Goal: Transaction & Acquisition: Download file/media

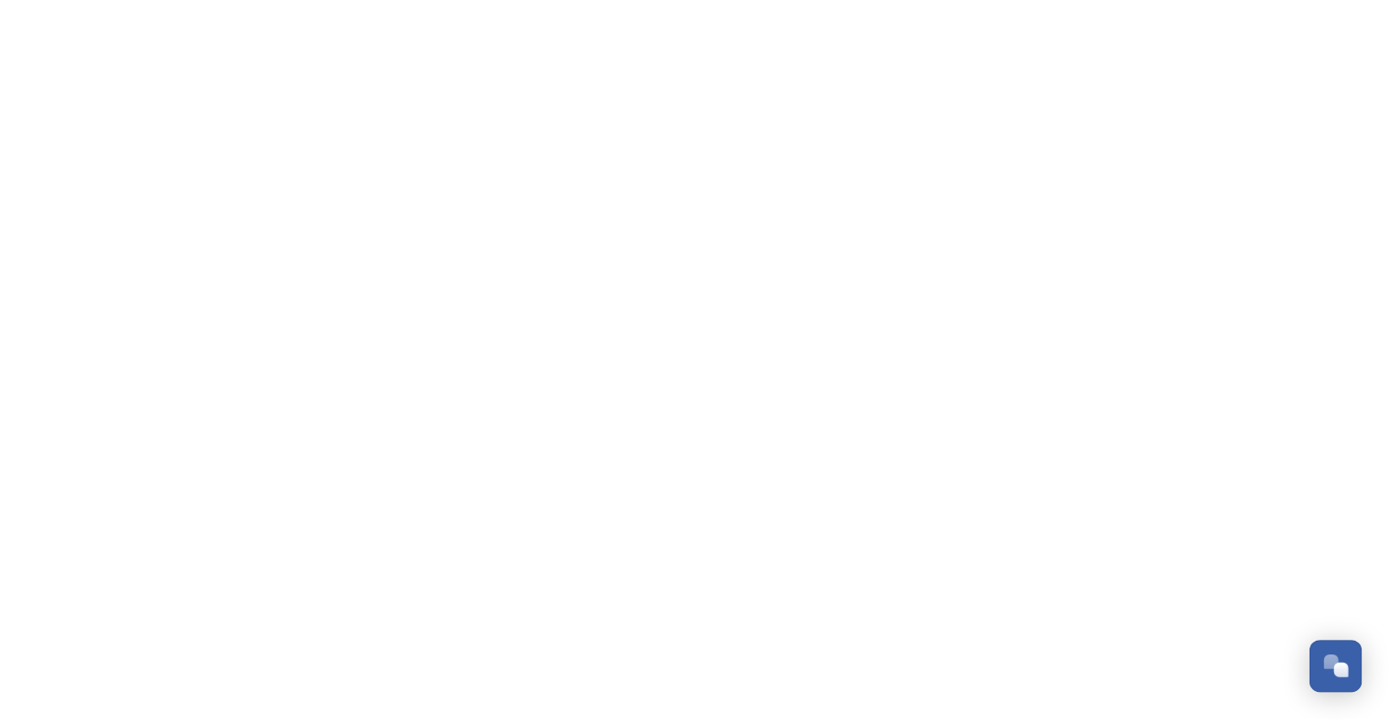
scroll to position [3446, 0]
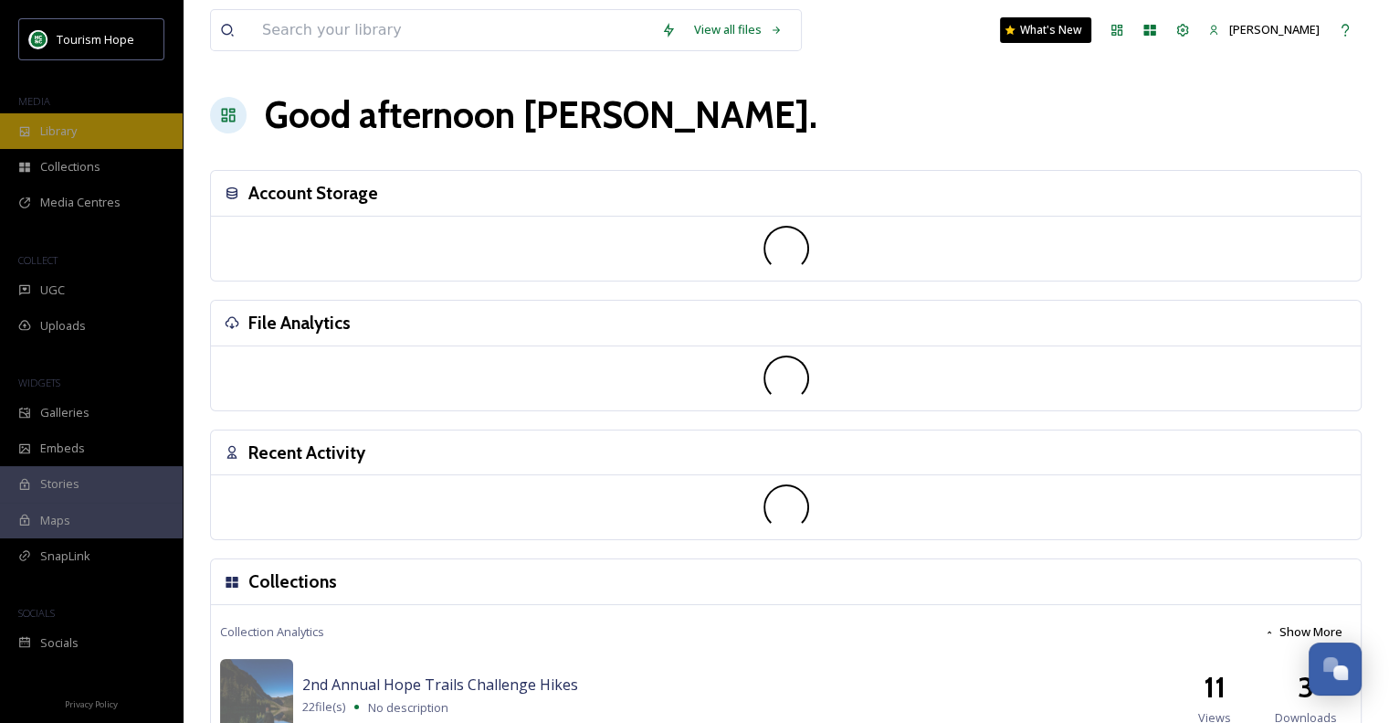
click at [107, 139] on div "Library" at bounding box center [91, 131] width 183 height 36
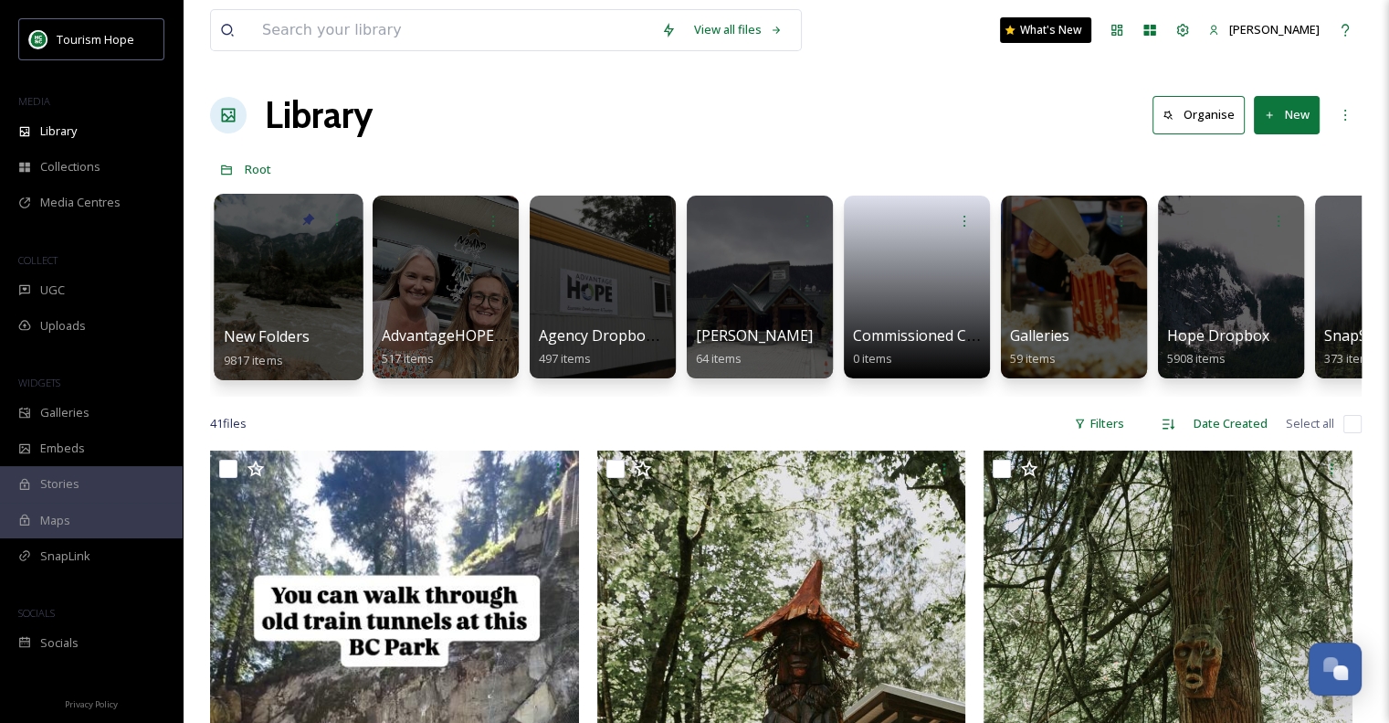
click at [299, 297] on div at bounding box center [288, 287] width 149 height 186
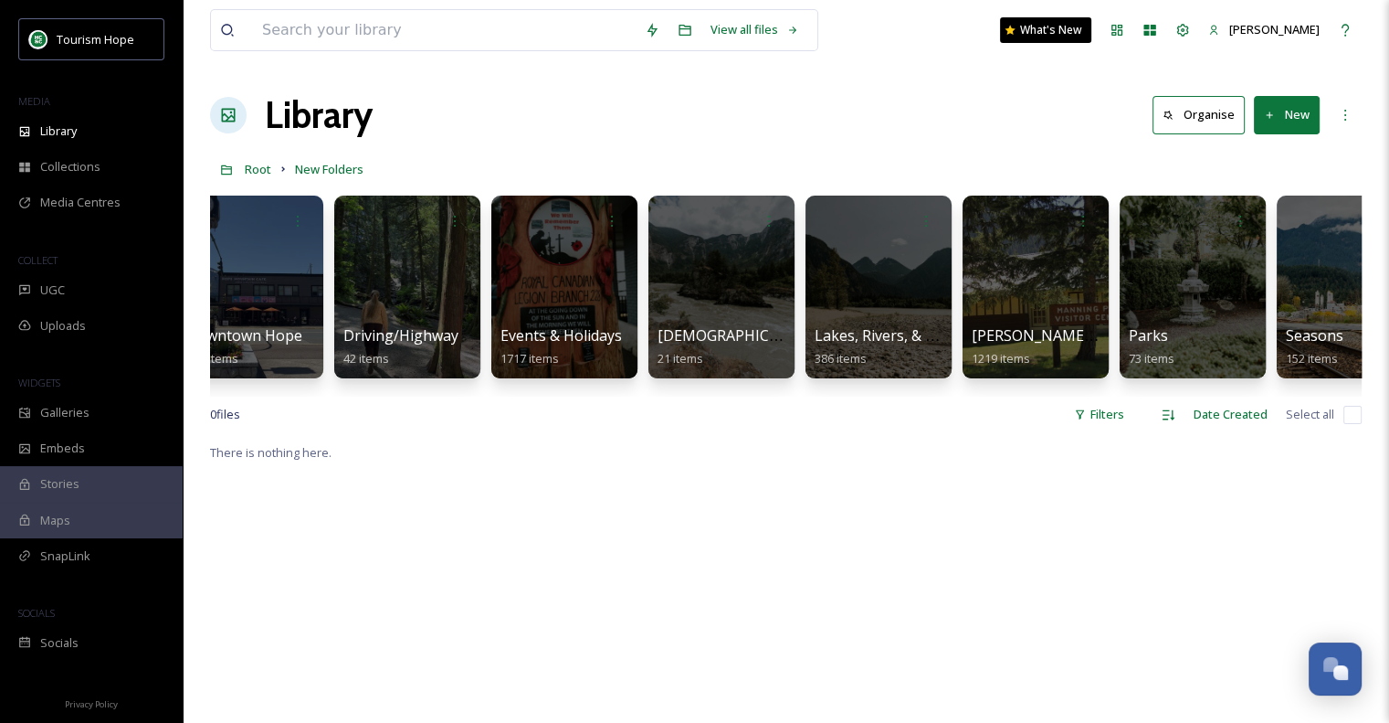
scroll to position [0, 1141]
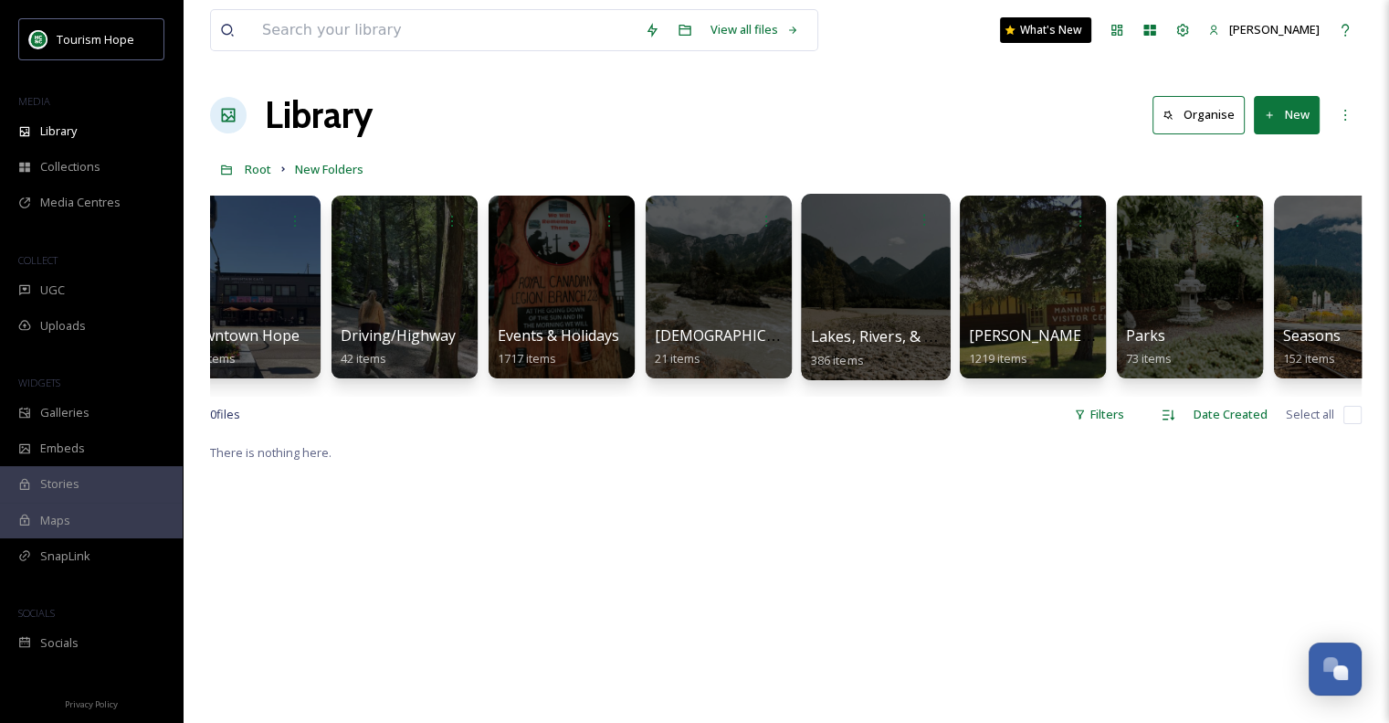
click at [903, 315] on div at bounding box center [875, 287] width 149 height 186
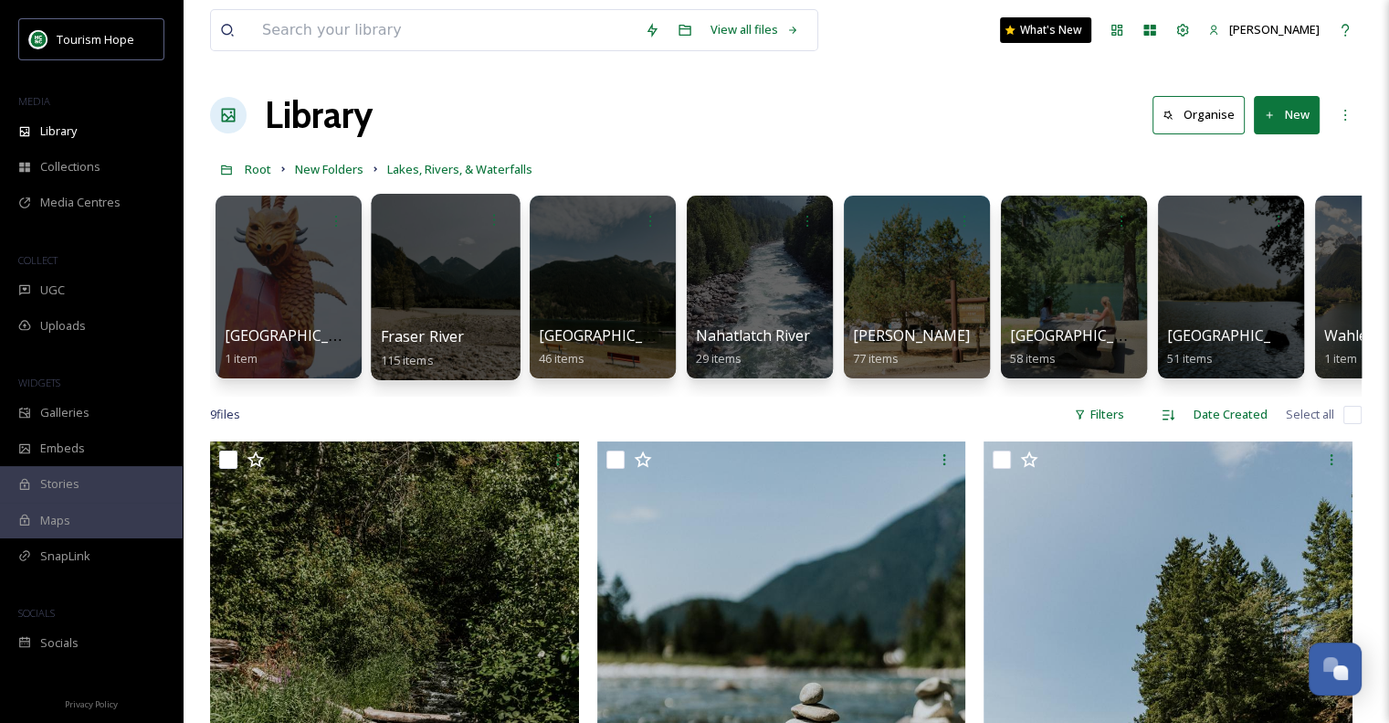
click at [438, 289] on div at bounding box center [445, 287] width 149 height 186
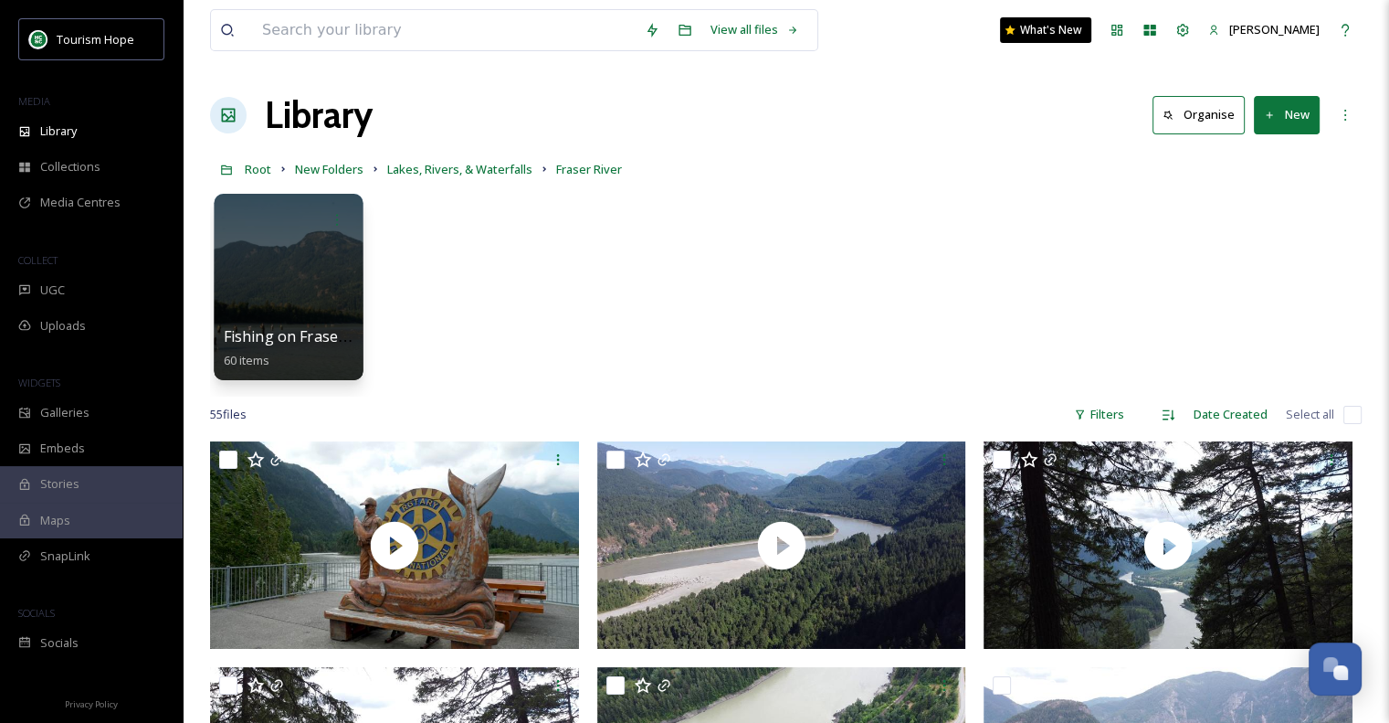
click at [260, 289] on div at bounding box center [288, 287] width 149 height 186
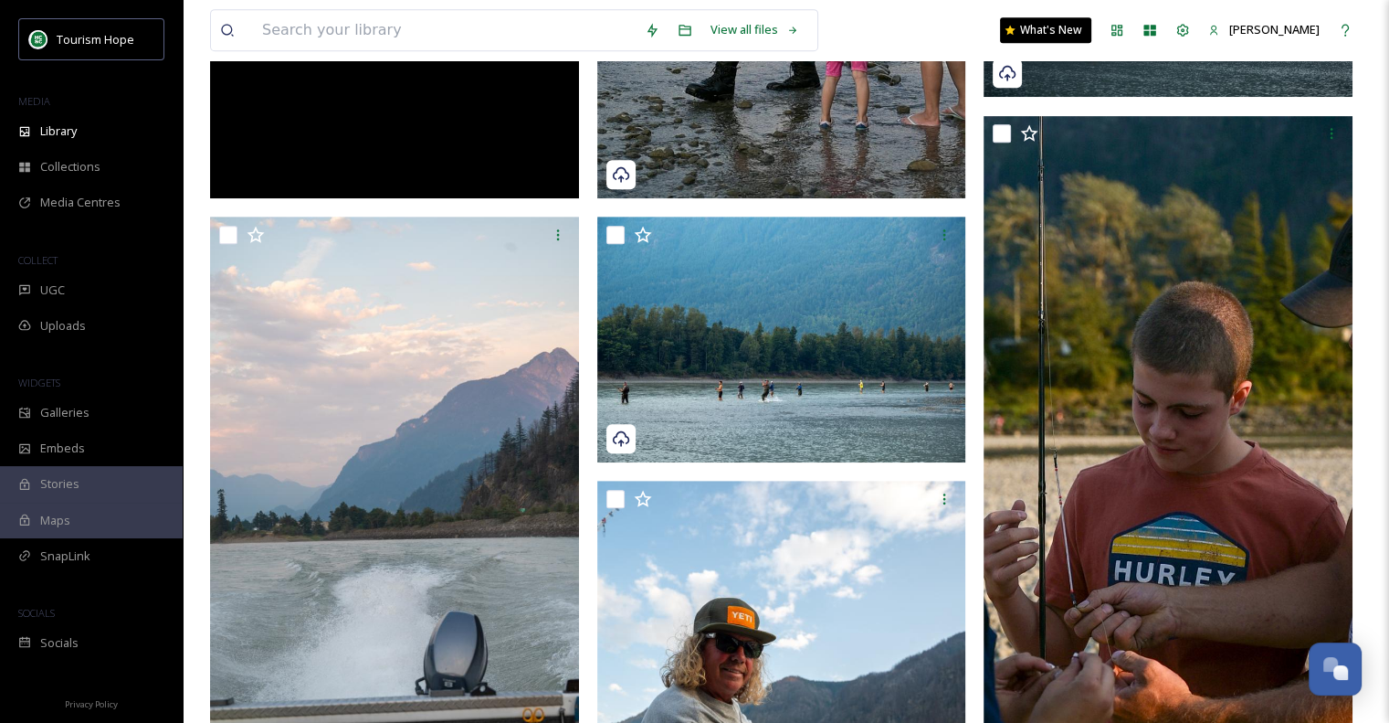
scroll to position [1005, 0]
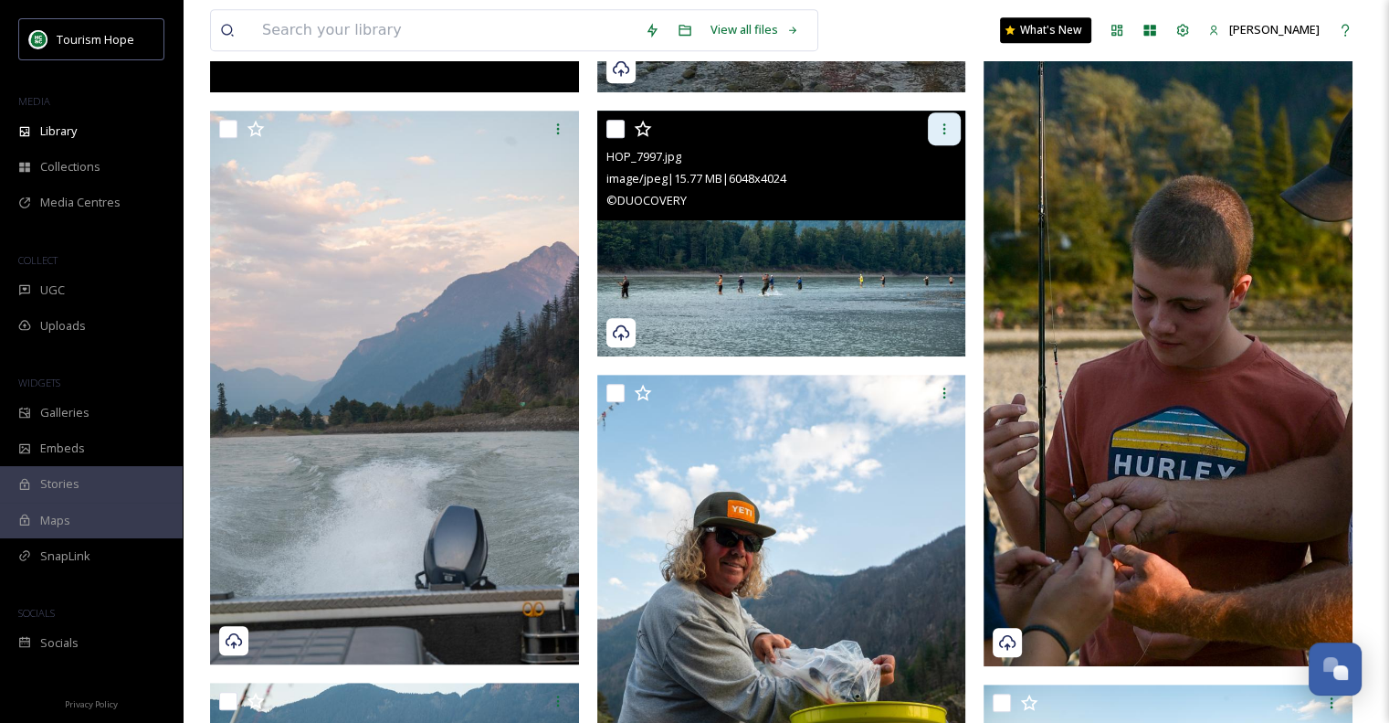
click at [947, 127] on icon at bounding box center [944, 129] width 15 height 15
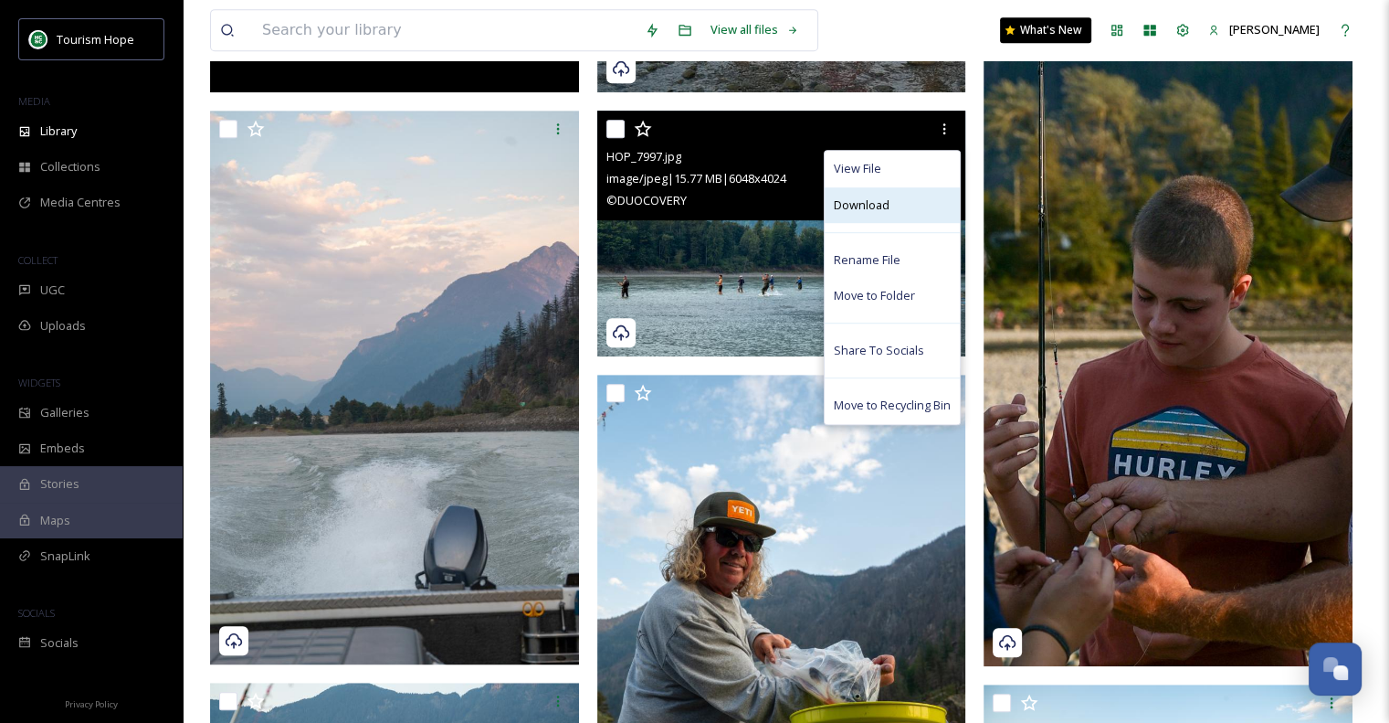
click at [865, 209] on span "Download" at bounding box center [862, 204] width 56 height 17
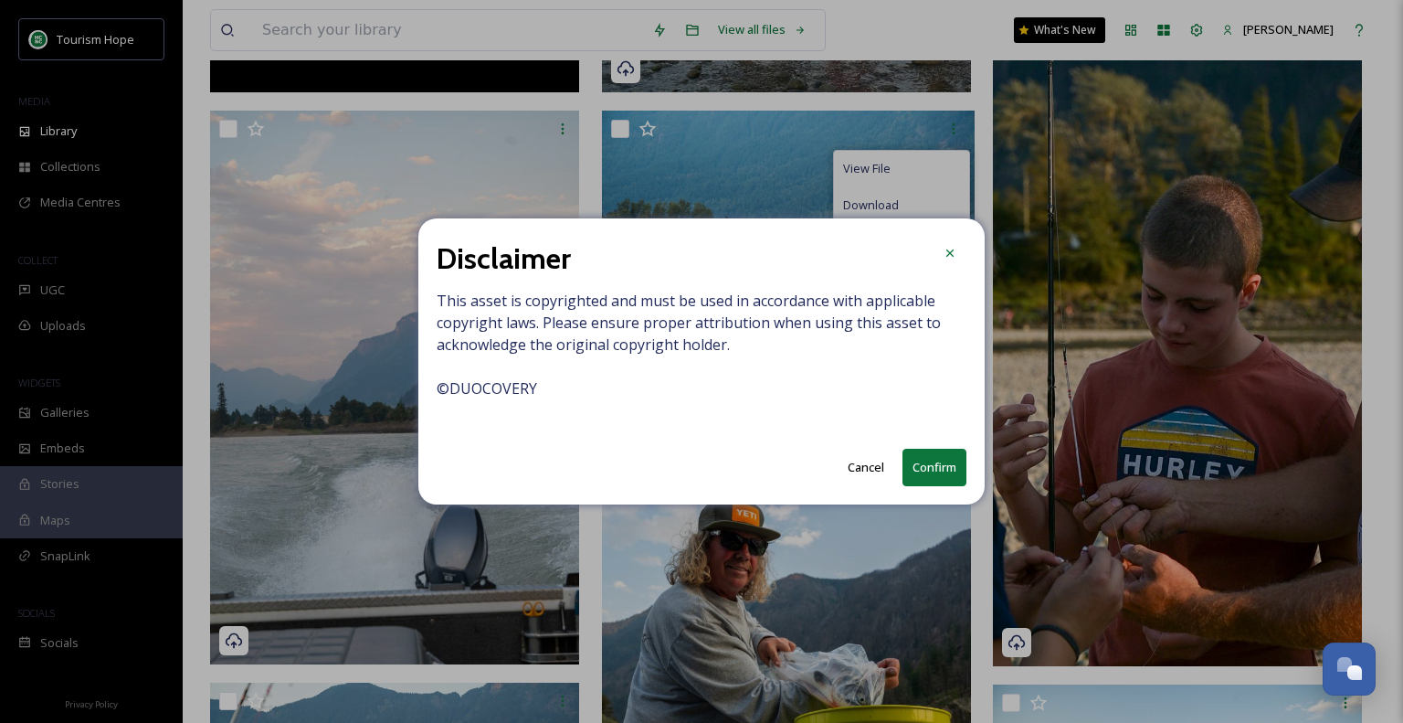
click at [947, 470] on button "Confirm" at bounding box center [935, 467] width 64 height 37
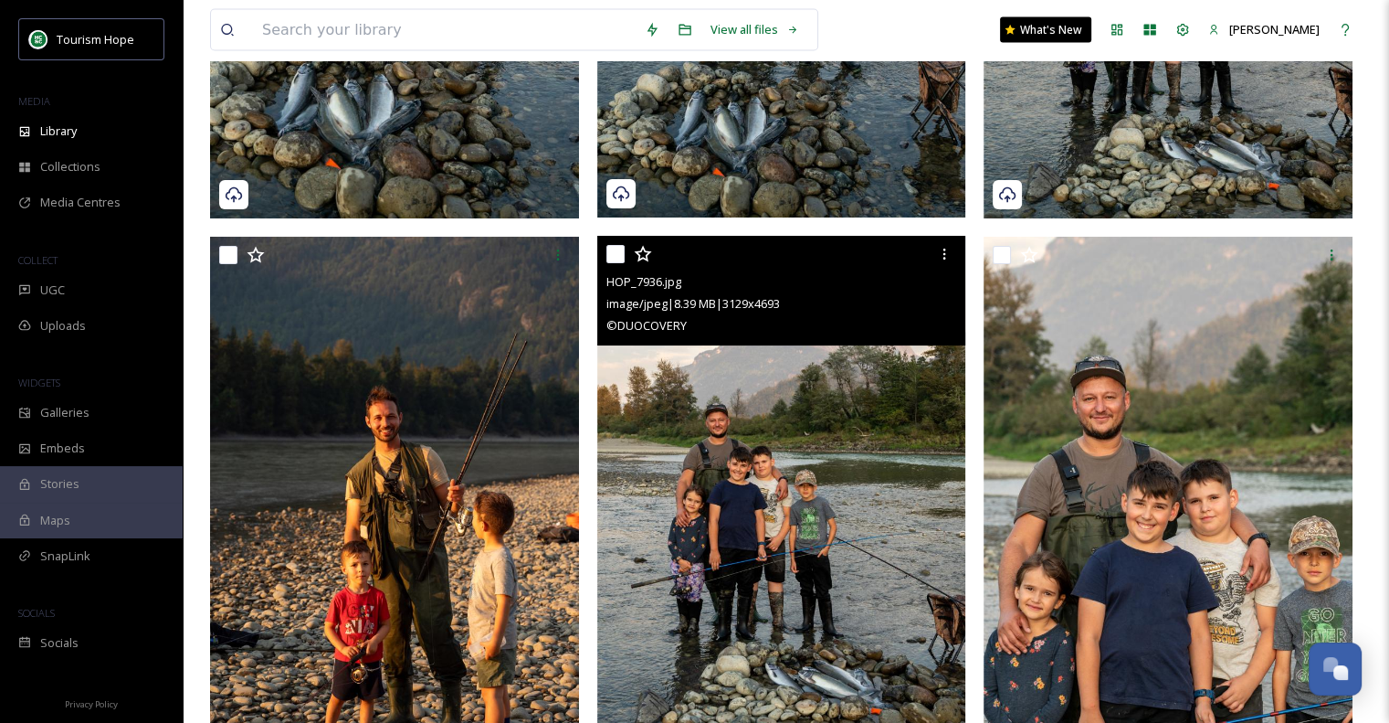
scroll to position [4111, 0]
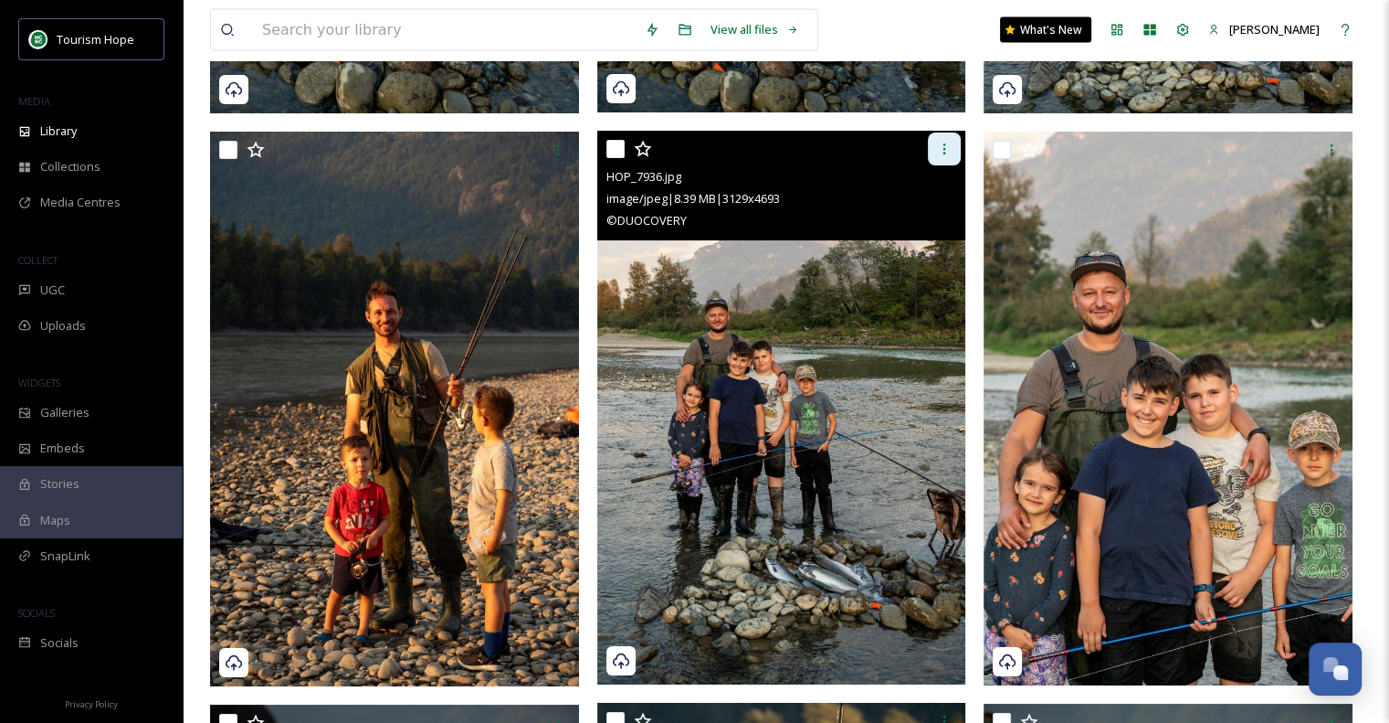
click at [939, 153] on icon at bounding box center [944, 149] width 15 height 15
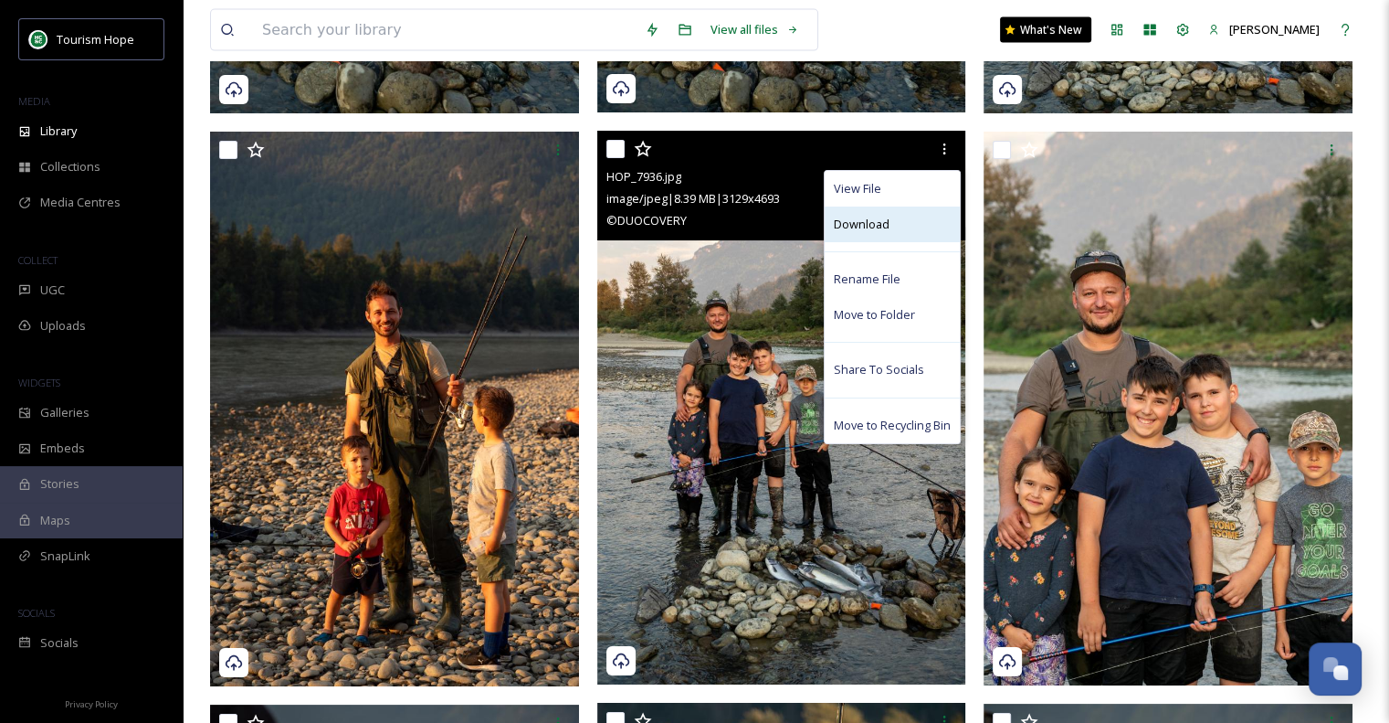
click at [897, 227] on div "Download" at bounding box center [892, 224] width 135 height 36
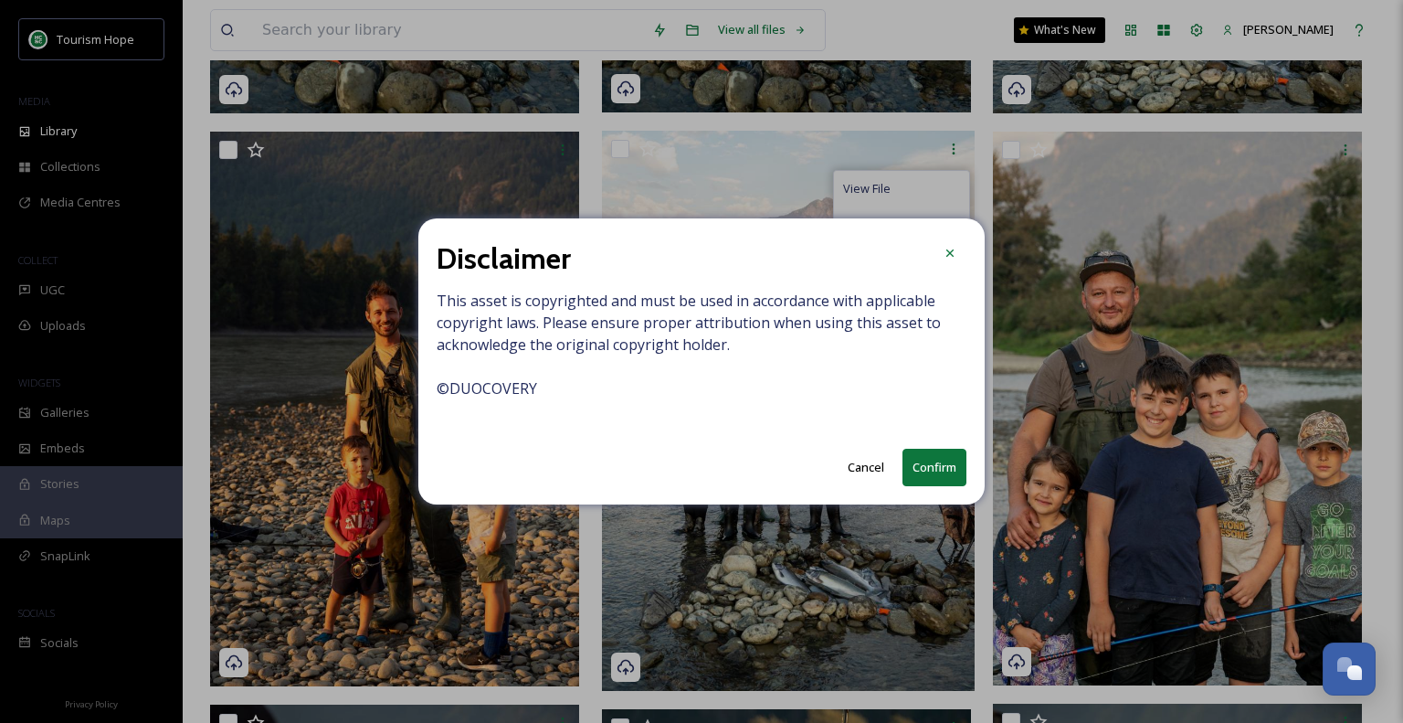
click at [924, 460] on button "Confirm" at bounding box center [935, 467] width 64 height 37
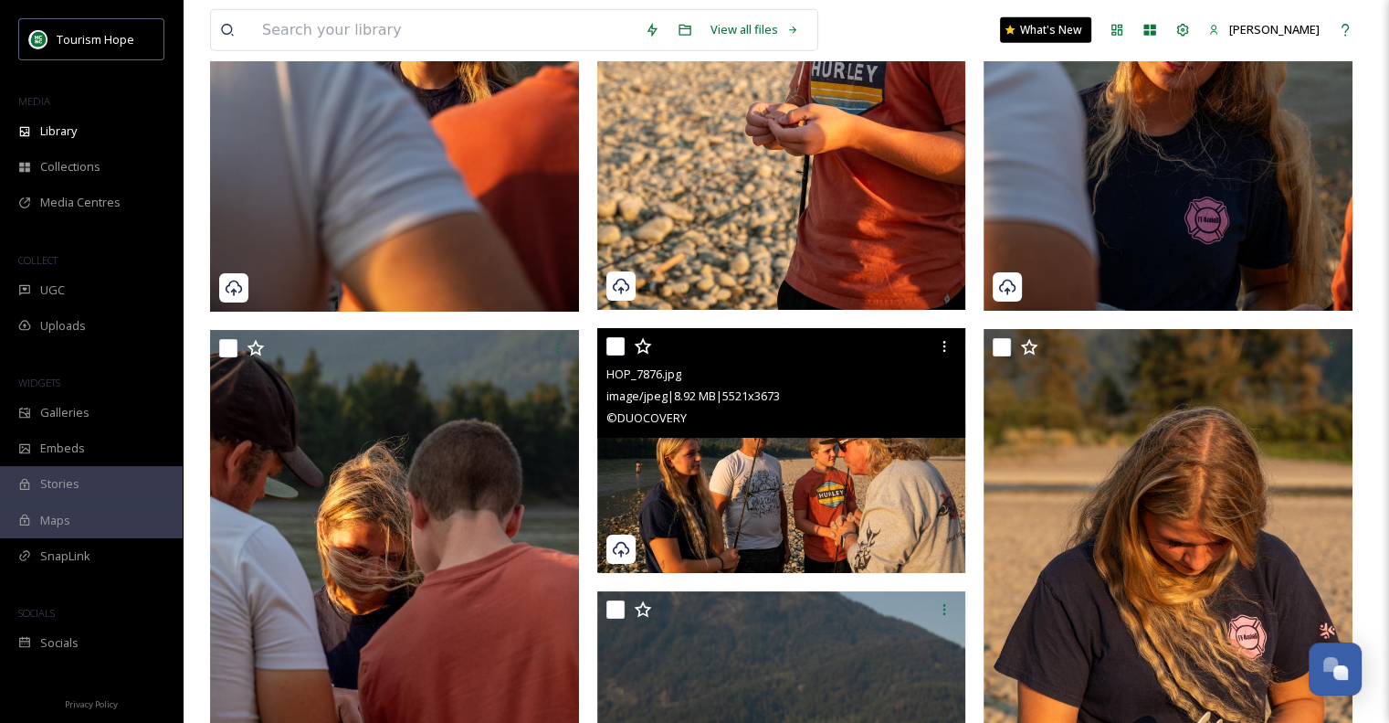
scroll to position [5207, 0]
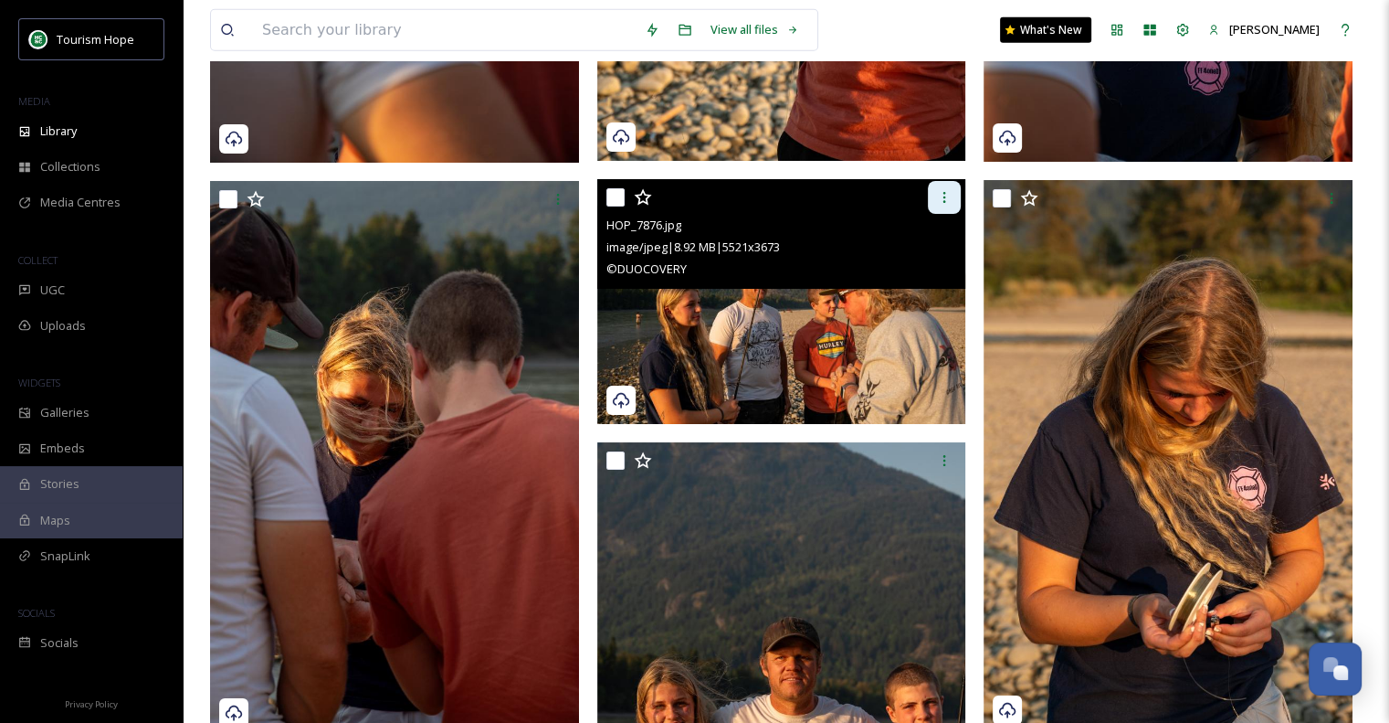
click at [951, 194] on icon at bounding box center [944, 197] width 15 height 15
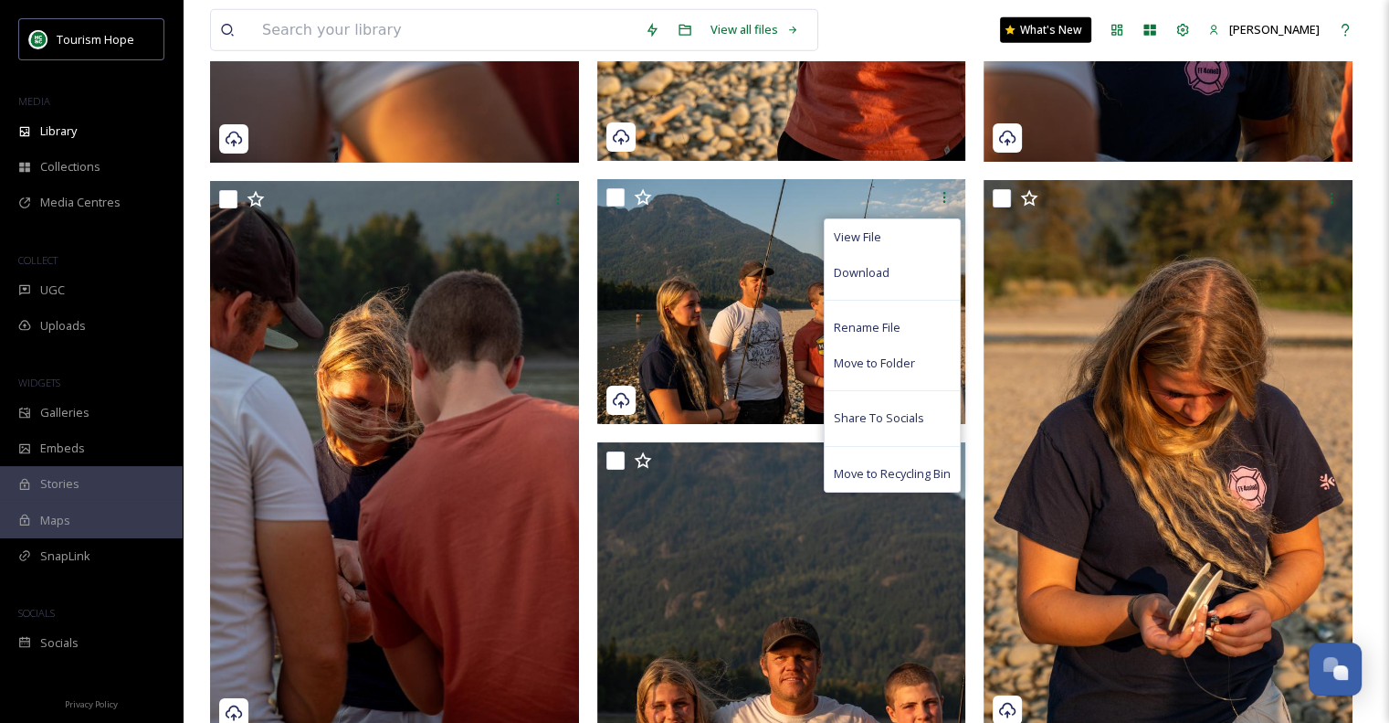
click at [201, 277] on div "View all files What's New [PERSON_NAME] Library Organise New Root New Folders L…" at bounding box center [786, 202] width 1207 height 10819
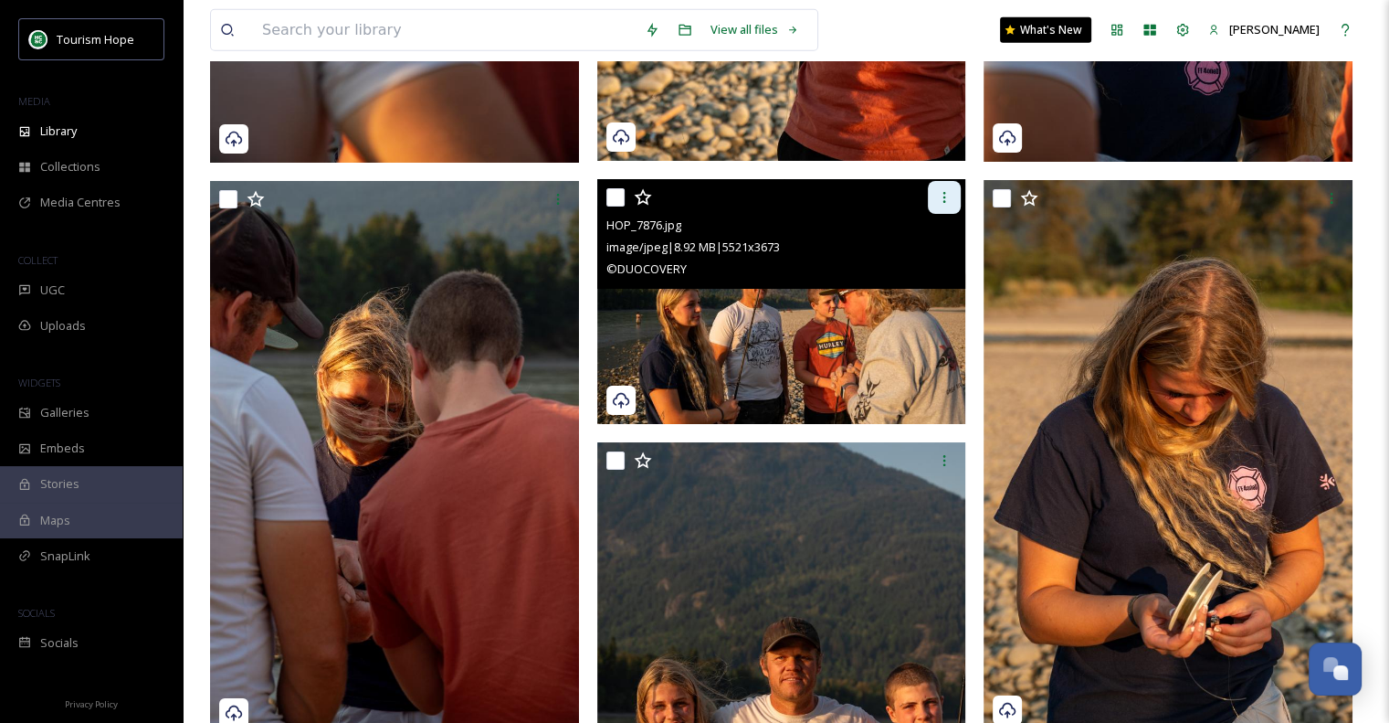
click at [946, 195] on icon at bounding box center [944, 197] width 15 height 15
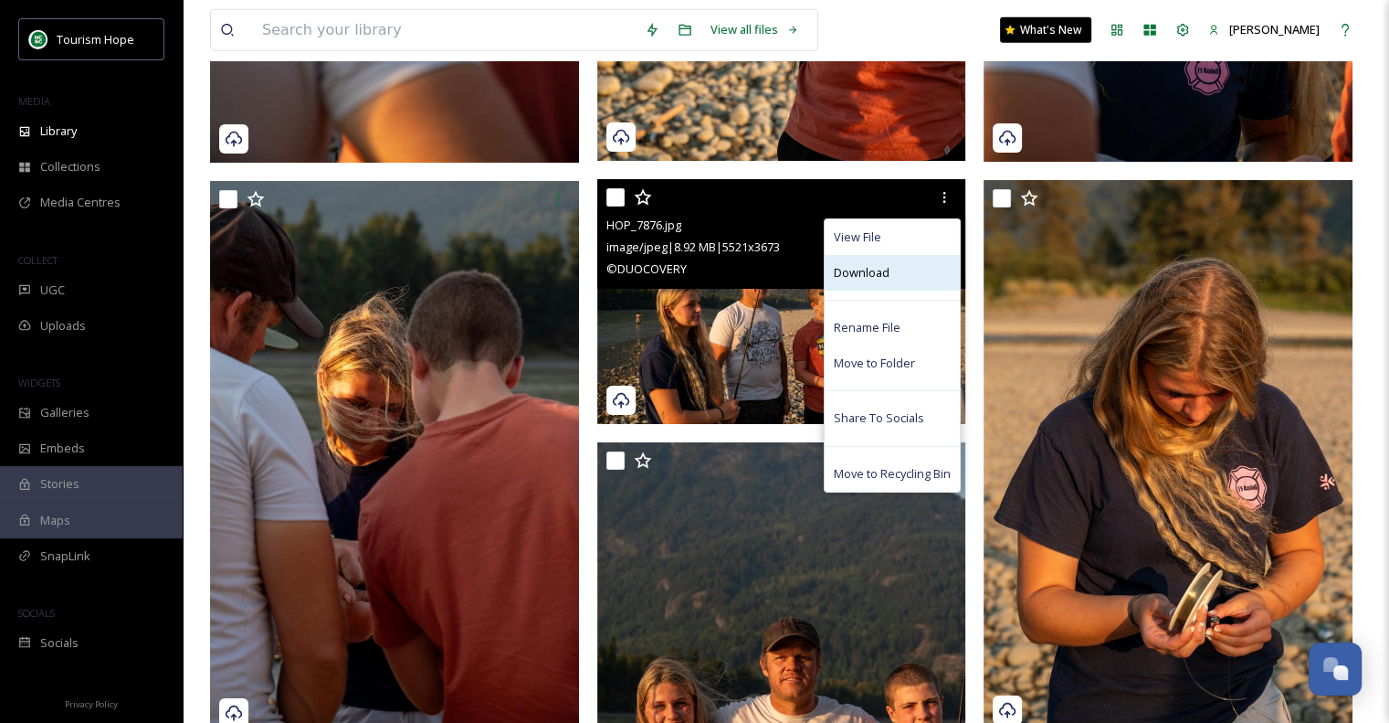
click at [906, 277] on div "Download" at bounding box center [892, 273] width 135 height 36
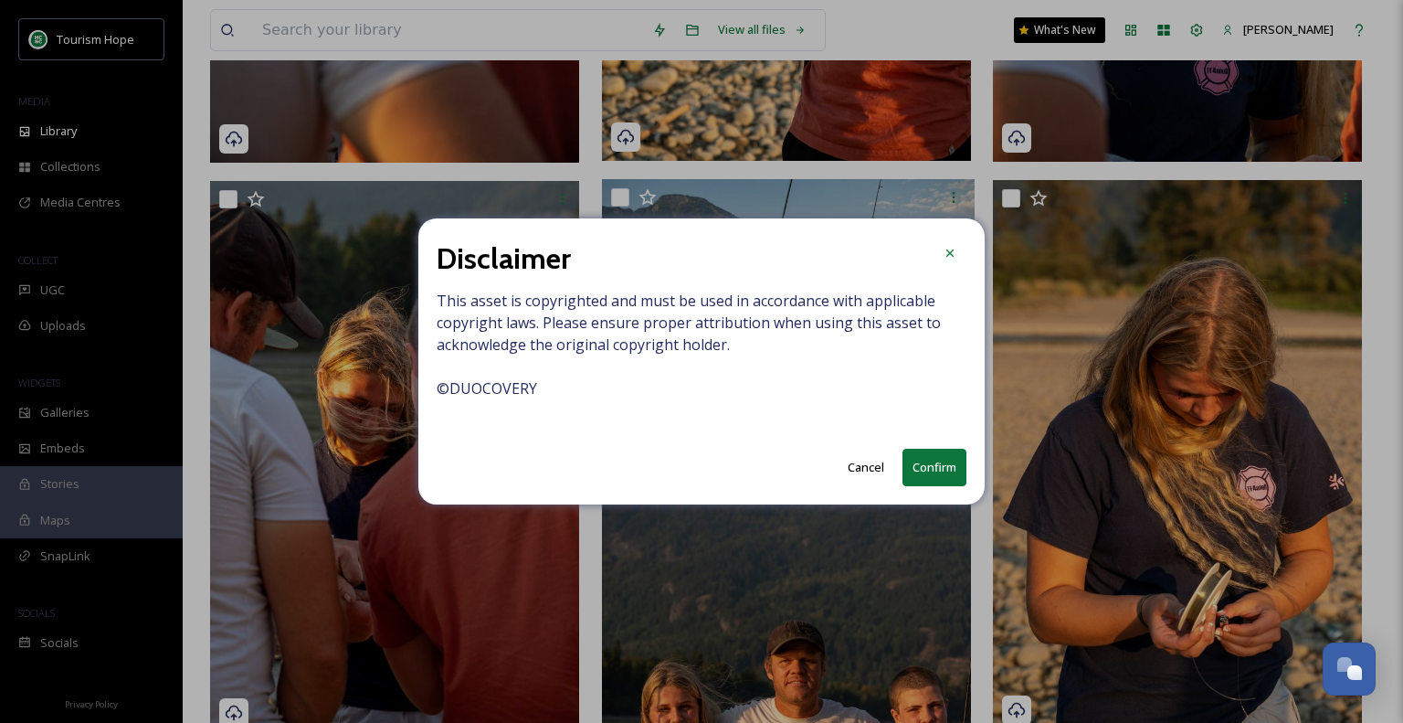
click at [940, 474] on button "Confirm" at bounding box center [935, 467] width 64 height 37
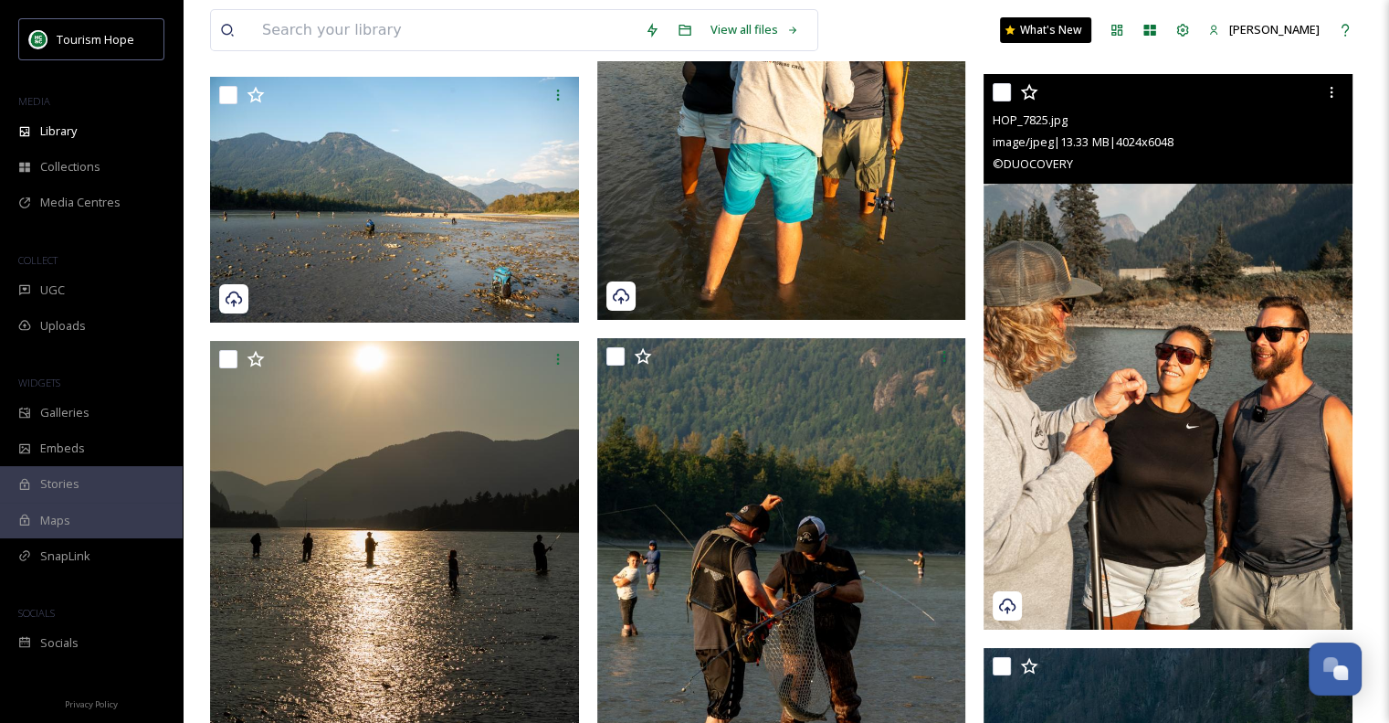
scroll to position [6943, 0]
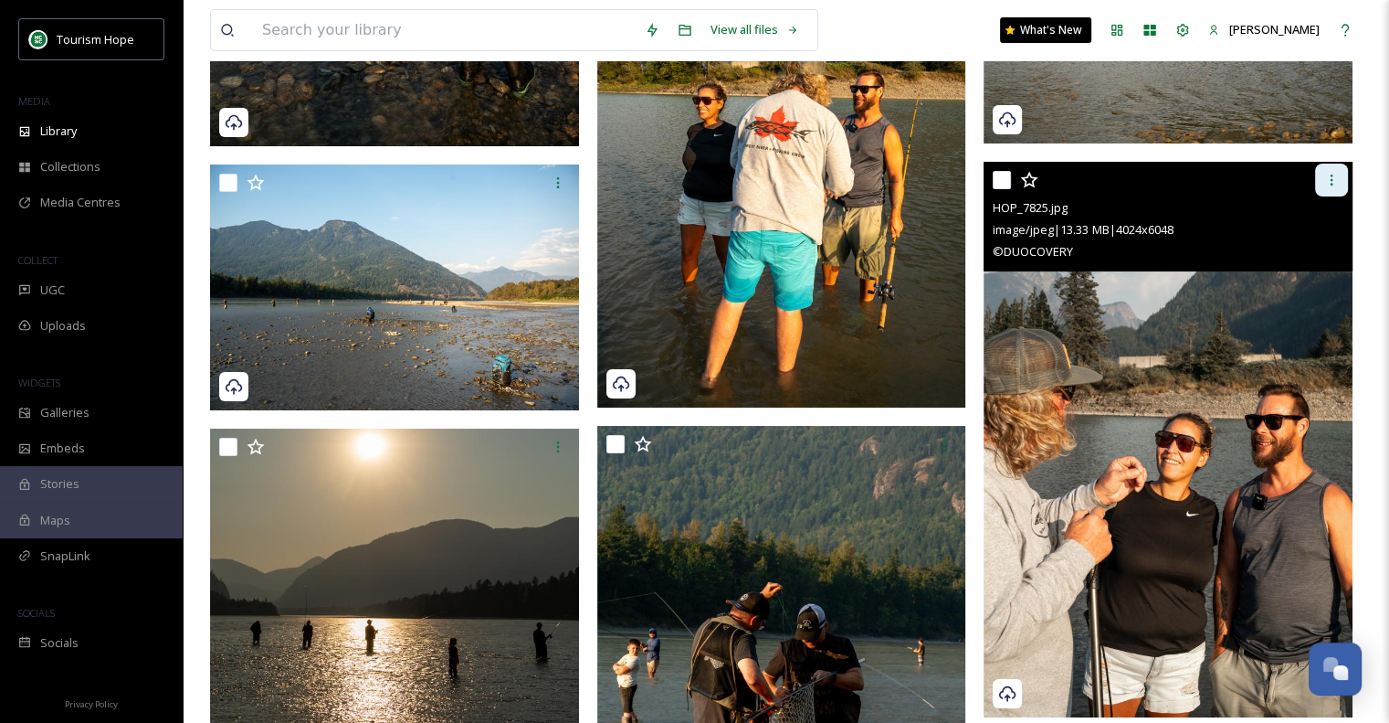
click at [1326, 174] on icon at bounding box center [1332, 180] width 15 height 15
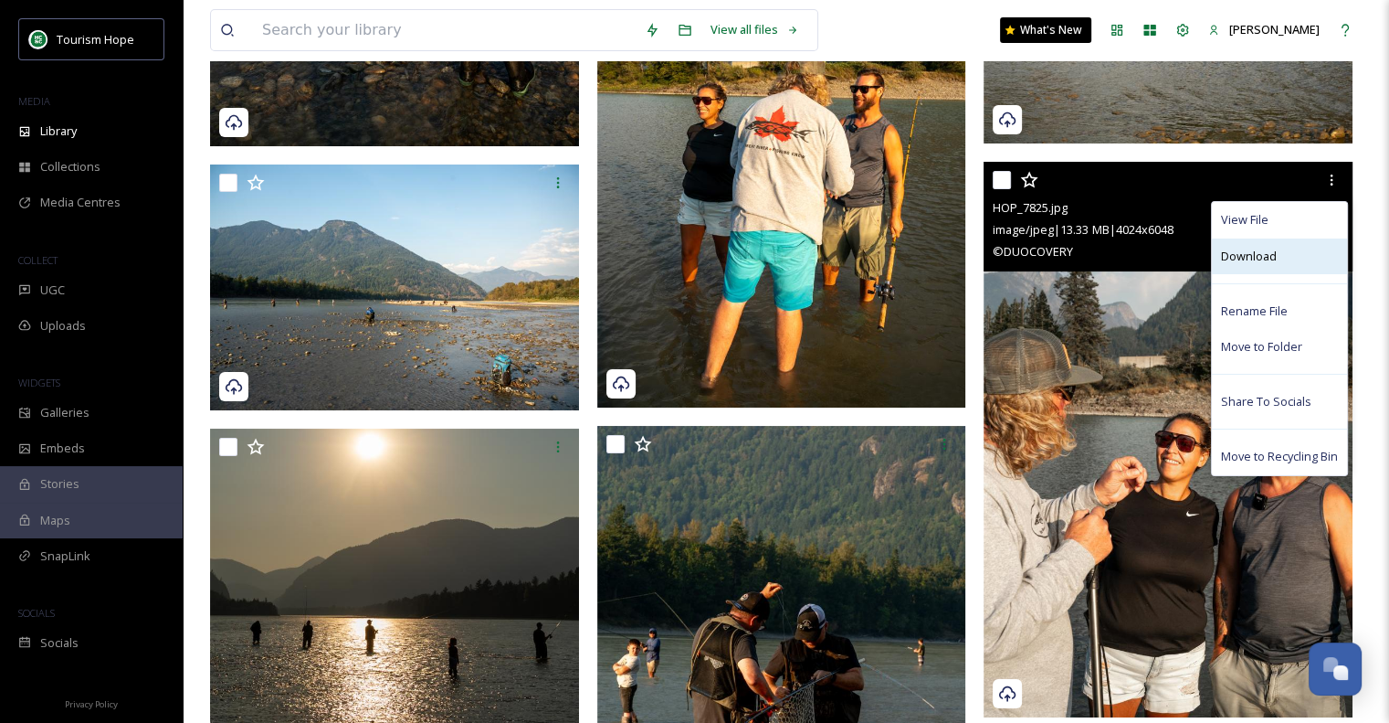
click at [1294, 259] on div "Download" at bounding box center [1279, 256] width 135 height 36
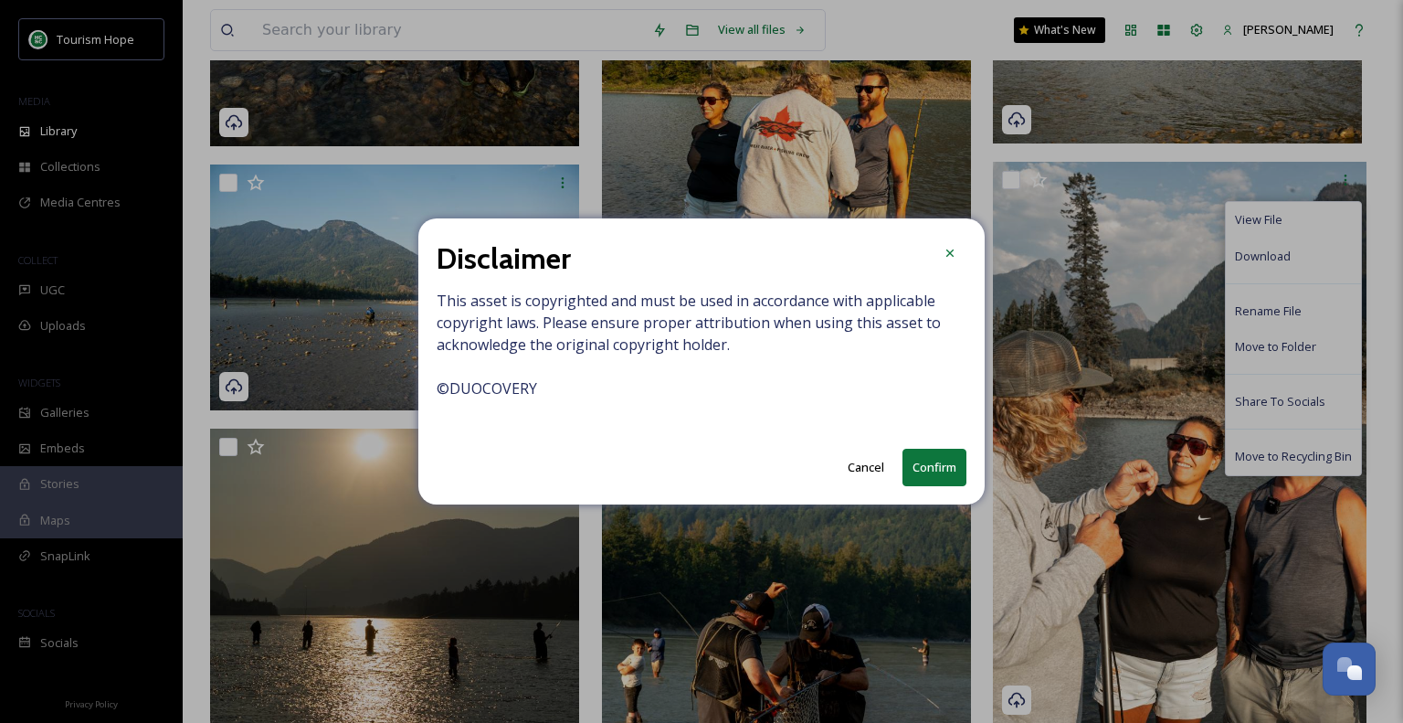
click at [953, 469] on button "Confirm" at bounding box center [935, 467] width 64 height 37
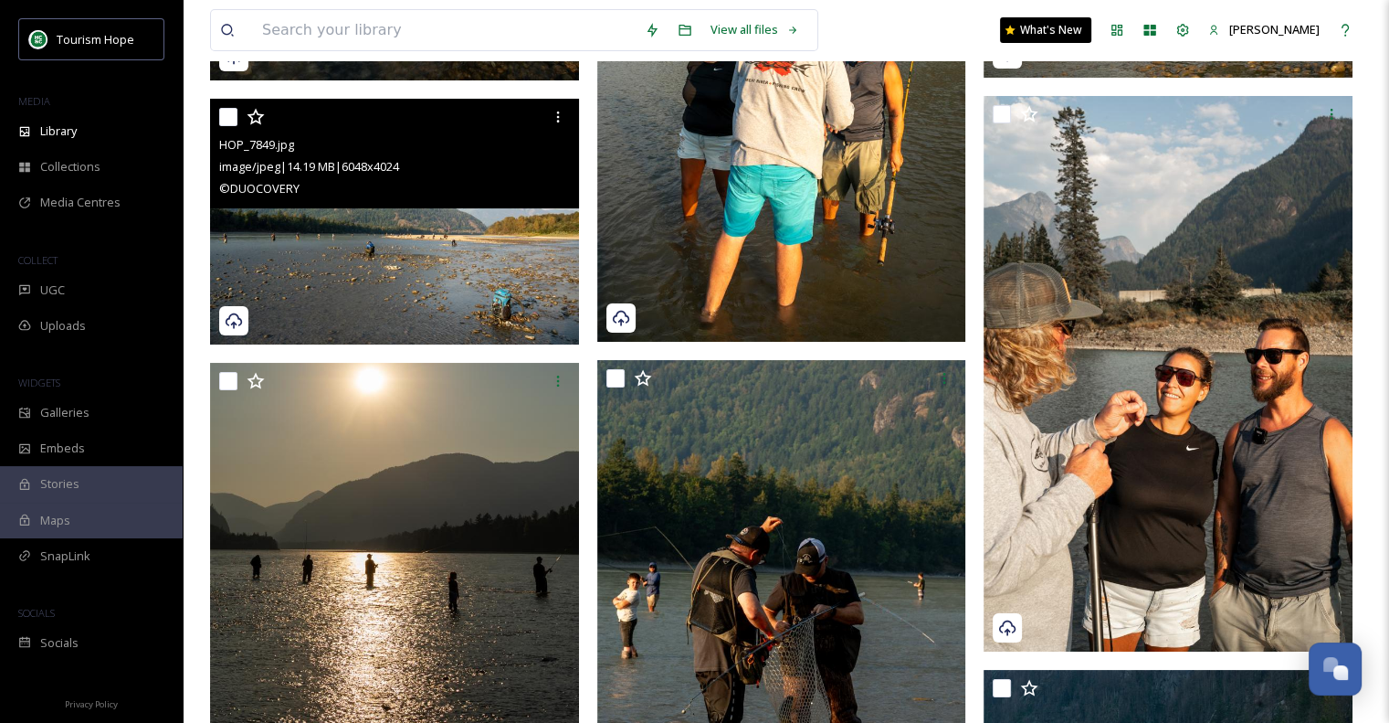
scroll to position [6852, 0]
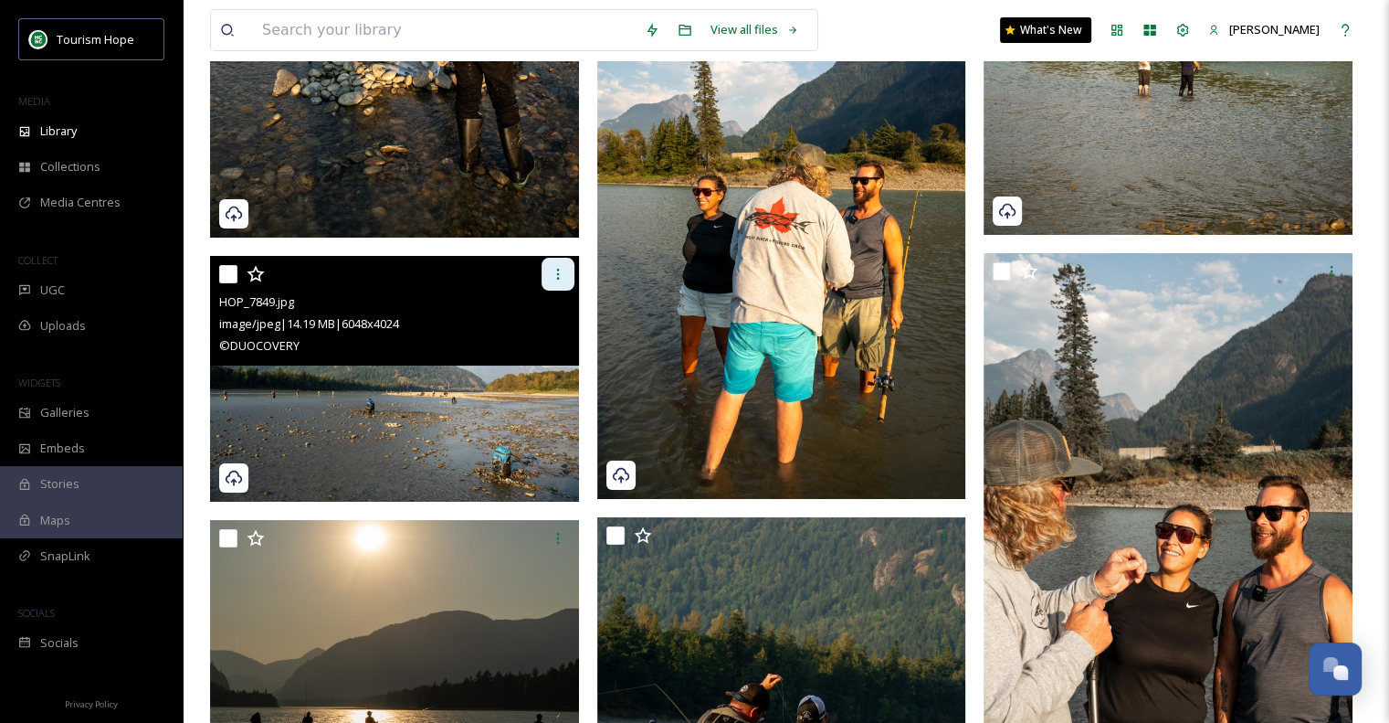
click at [566, 268] on div at bounding box center [558, 274] width 33 height 33
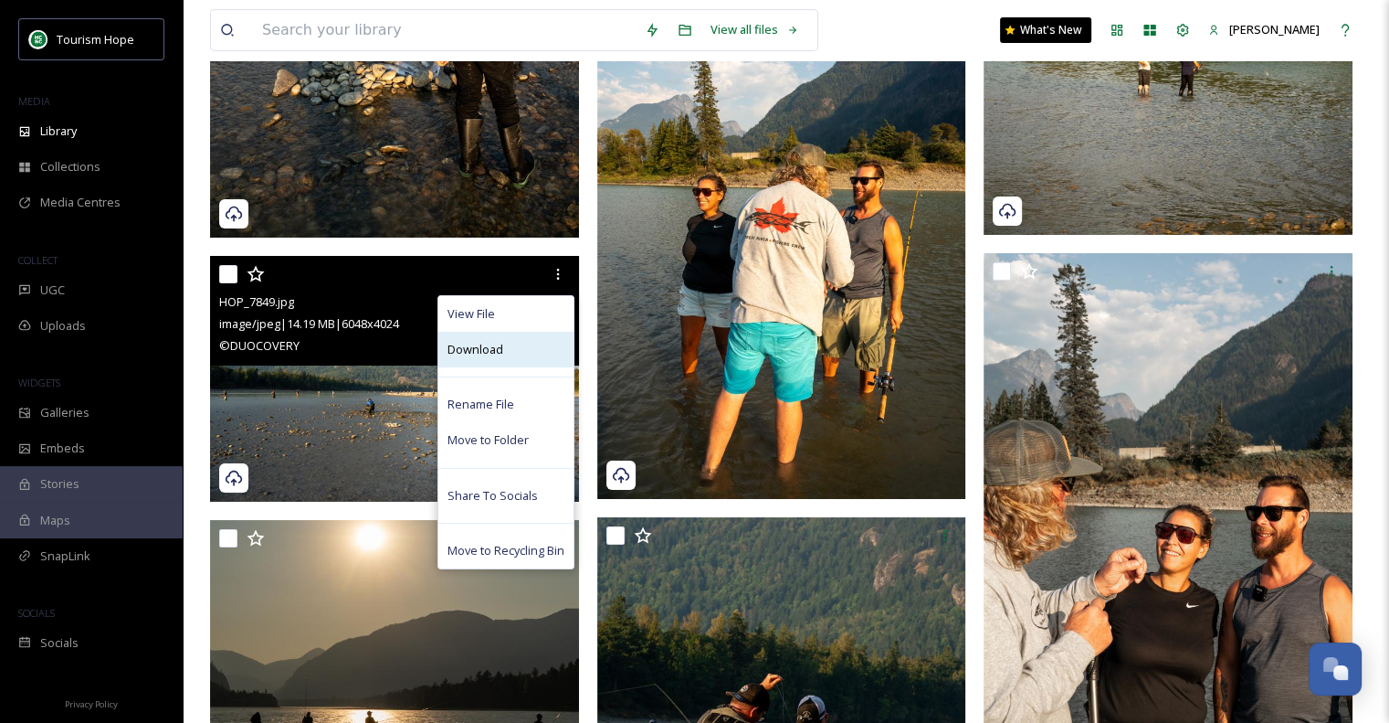
click at [523, 357] on div "Download" at bounding box center [505, 350] width 135 height 36
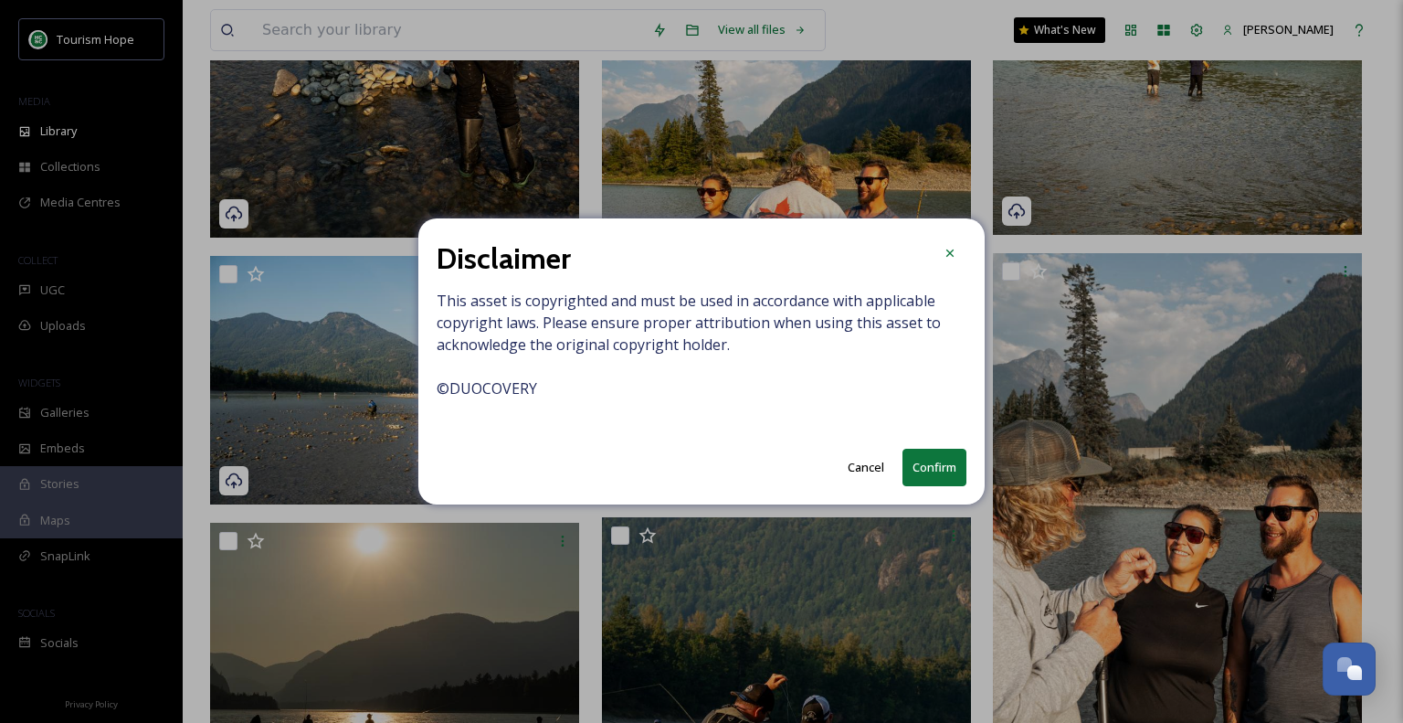
click at [939, 463] on button "Confirm" at bounding box center [935, 467] width 64 height 37
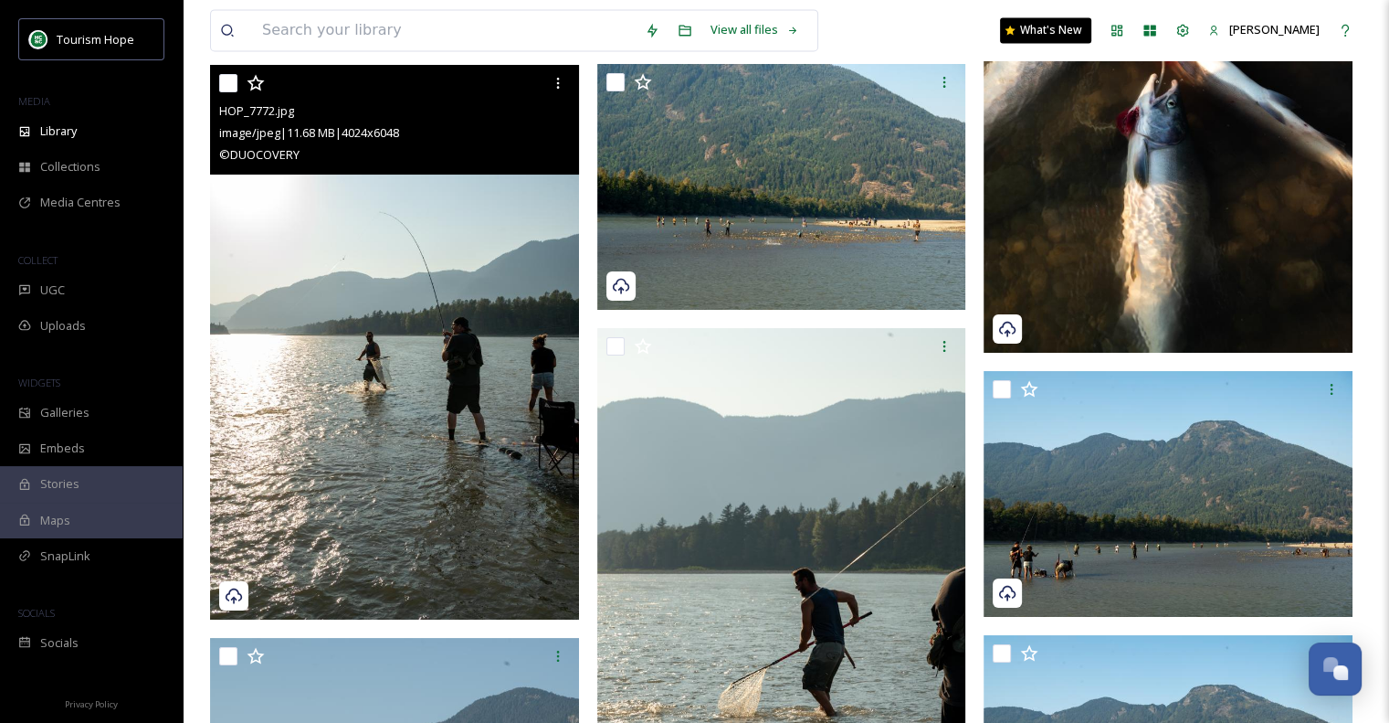
scroll to position [9501, 0]
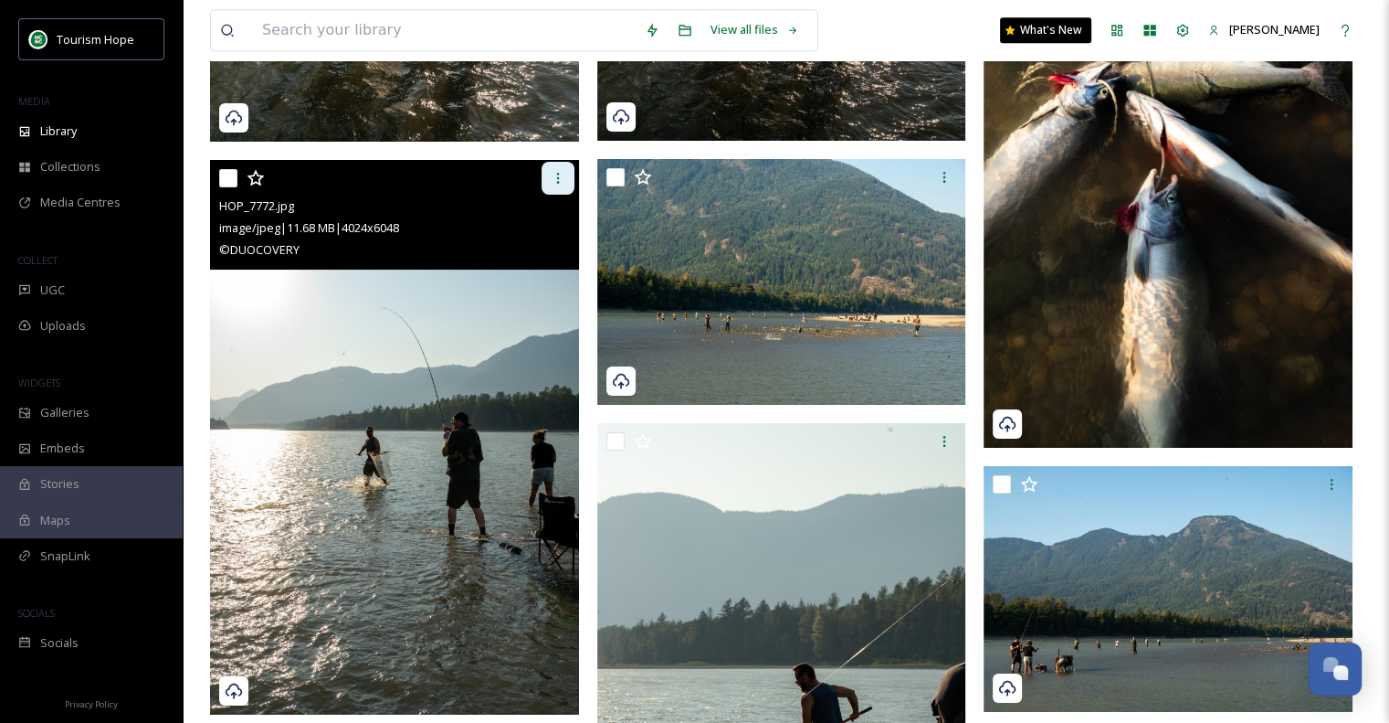
click at [552, 180] on icon at bounding box center [558, 178] width 15 height 15
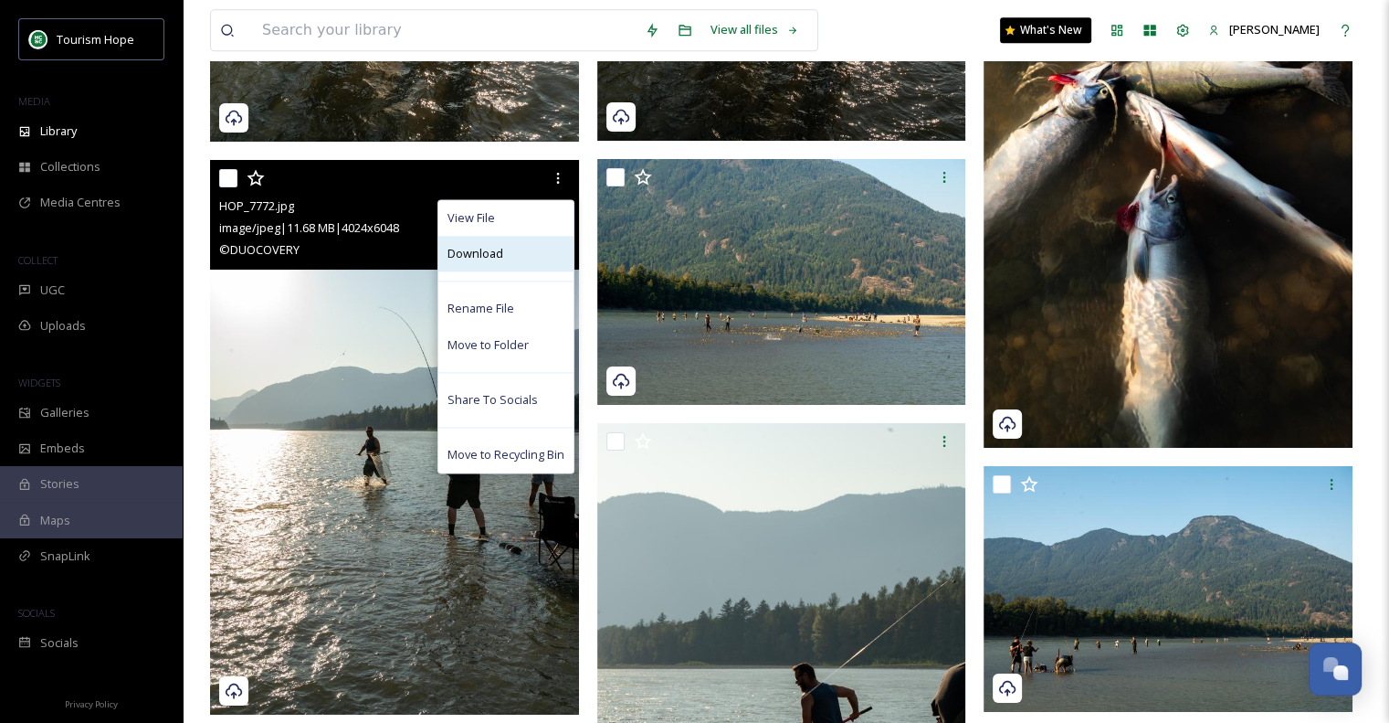
click at [534, 262] on div "Download" at bounding box center [505, 254] width 135 height 36
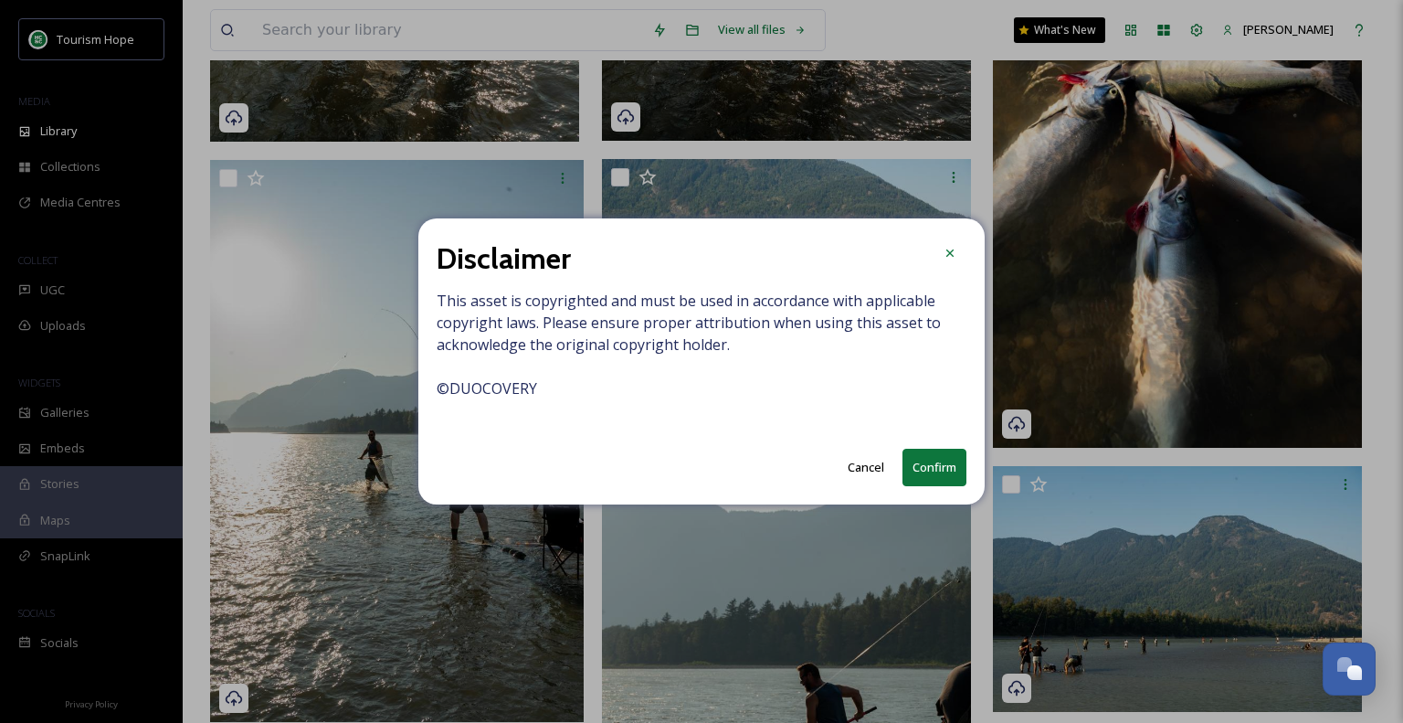
click at [939, 470] on button "Confirm" at bounding box center [935, 467] width 64 height 37
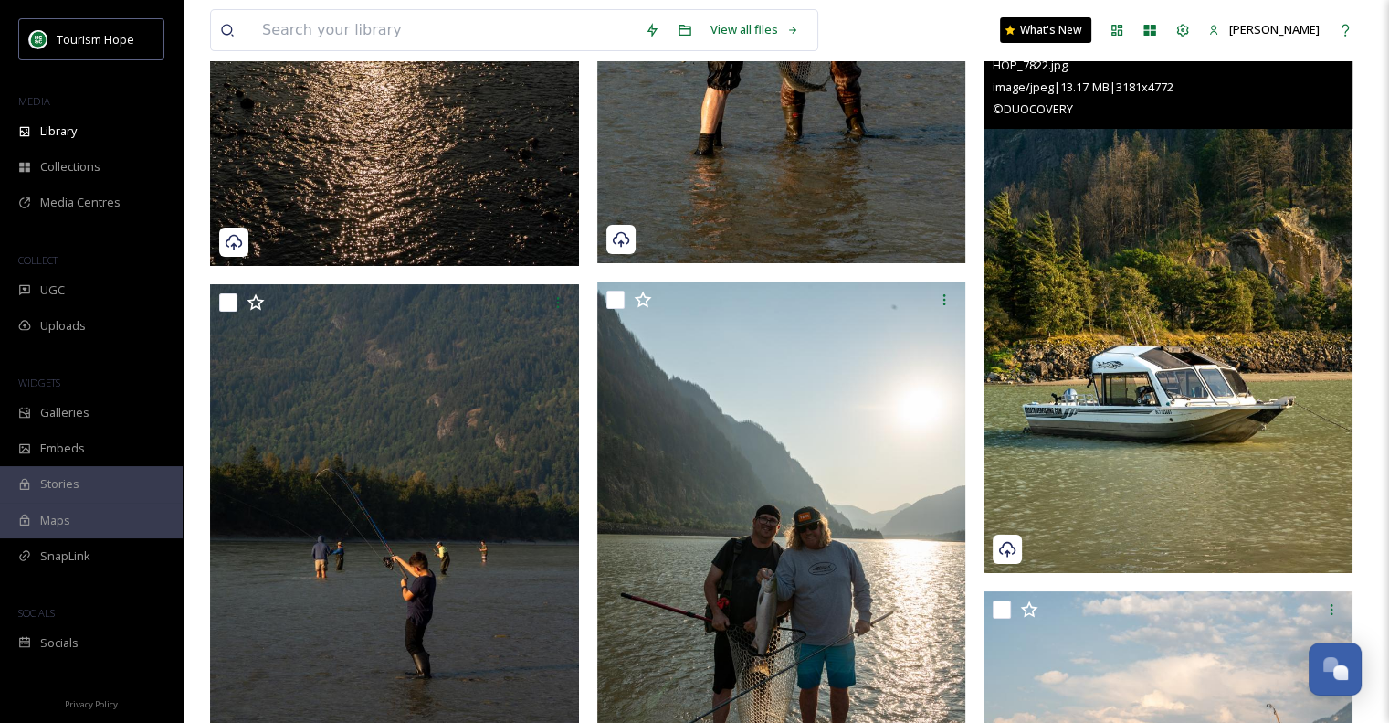
scroll to position [7582, 0]
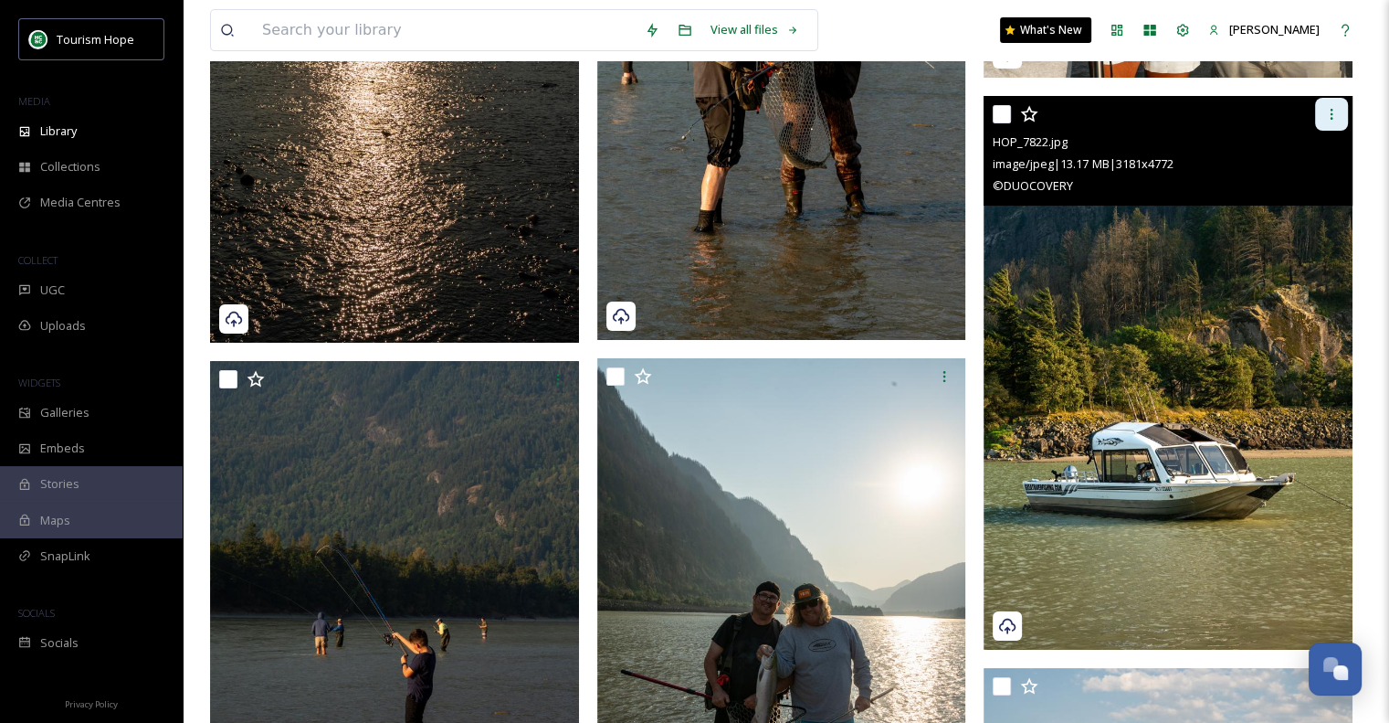
click at [1323, 122] on div at bounding box center [1331, 114] width 33 height 33
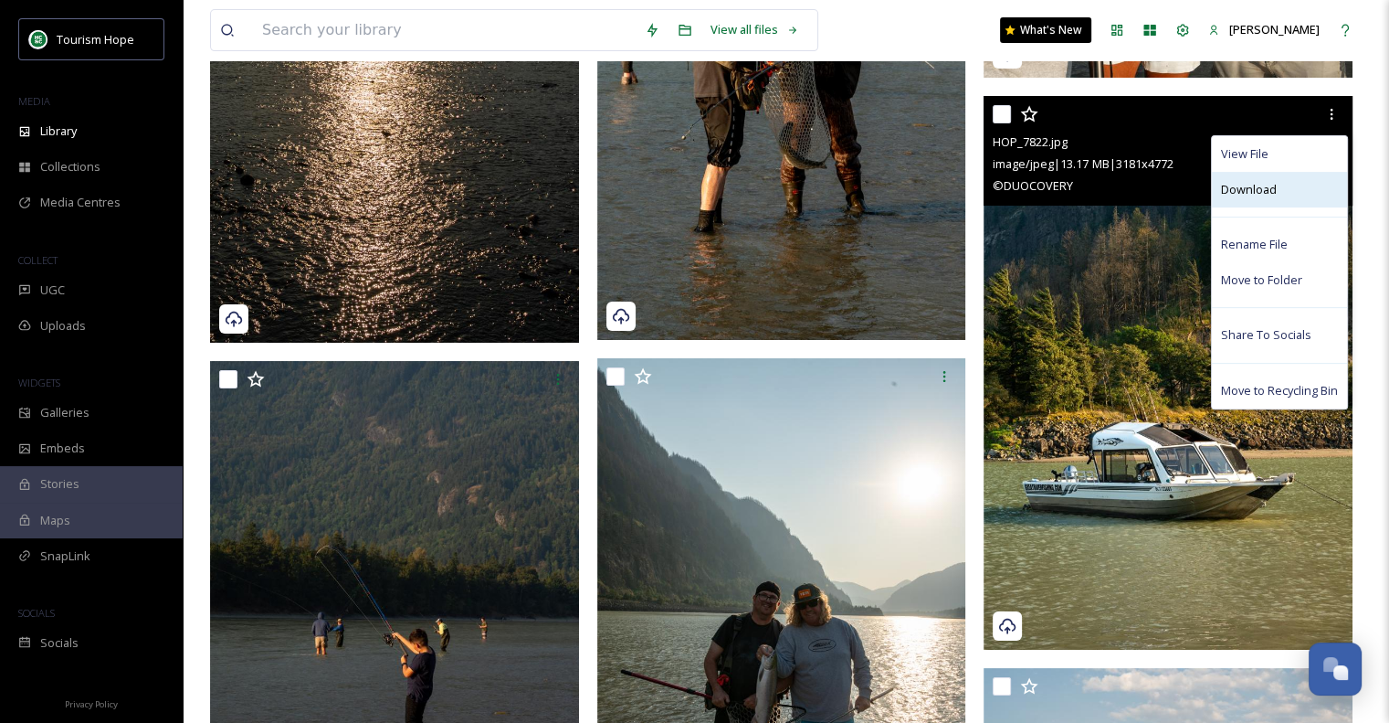
click at [1293, 192] on div "Download" at bounding box center [1279, 190] width 135 height 36
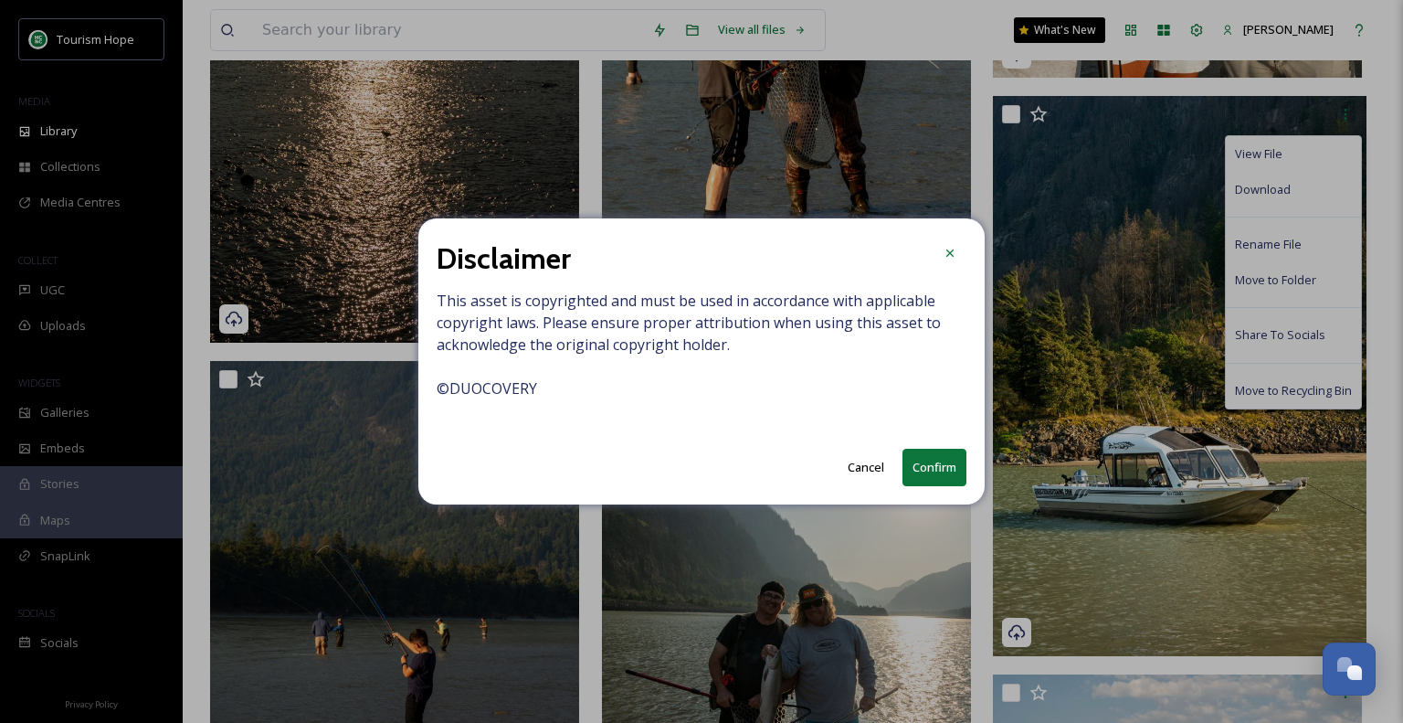
click at [924, 470] on button "Confirm" at bounding box center [935, 467] width 64 height 37
